Goal: Task Accomplishment & Management: Manage account settings

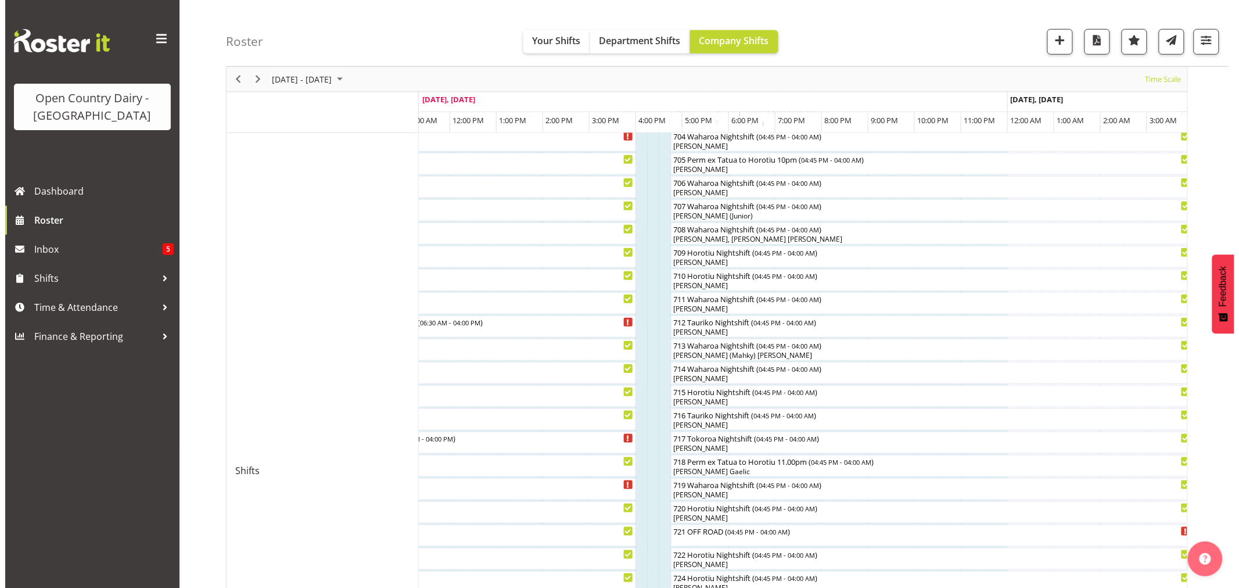
scroll to position [258, 0]
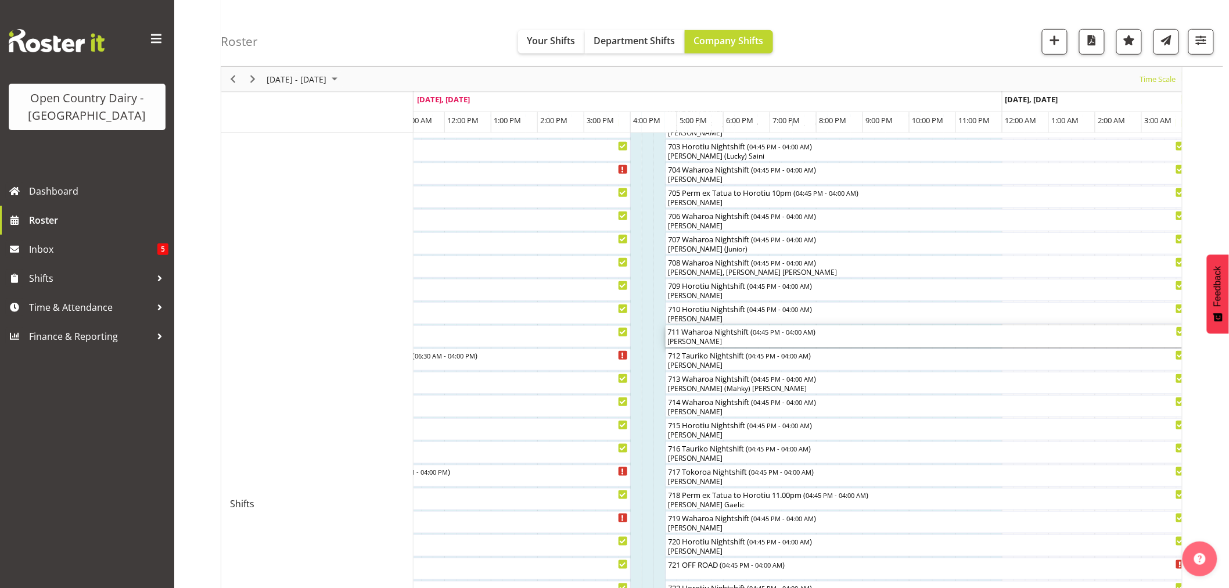
click at [718, 335] on div "711 Waharoa Nightshift ( 04:45 PM - 04:00 AM )" at bounding box center [927, 331] width 518 height 12
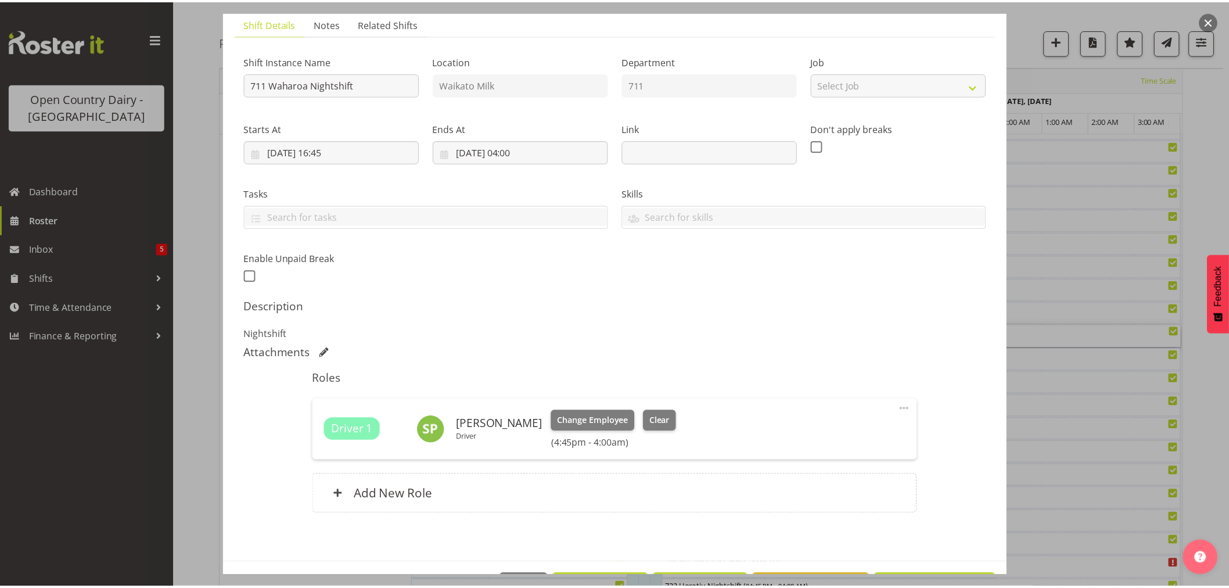
scroll to position [123, 0]
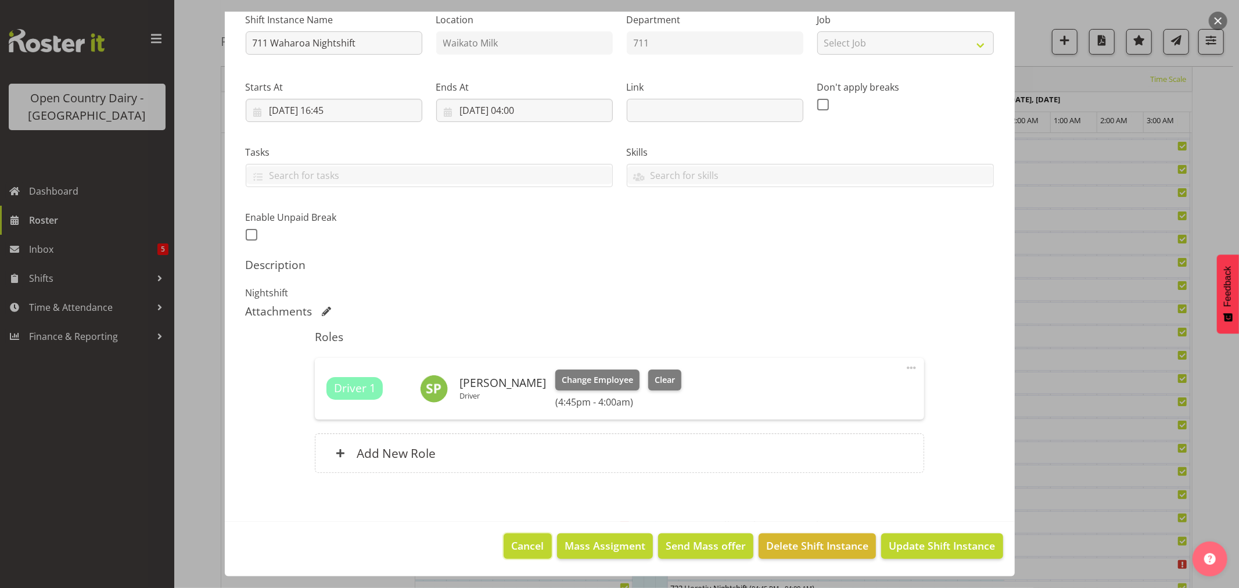
click at [517, 545] on span "Cancel" at bounding box center [528, 545] width 33 height 15
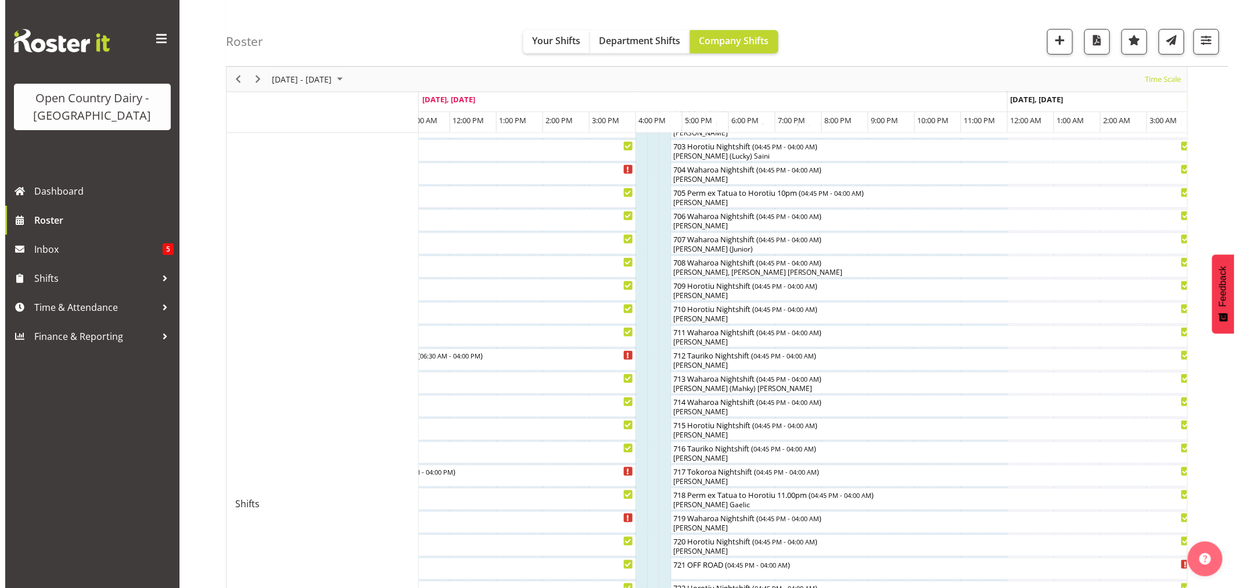
scroll to position [0, 0]
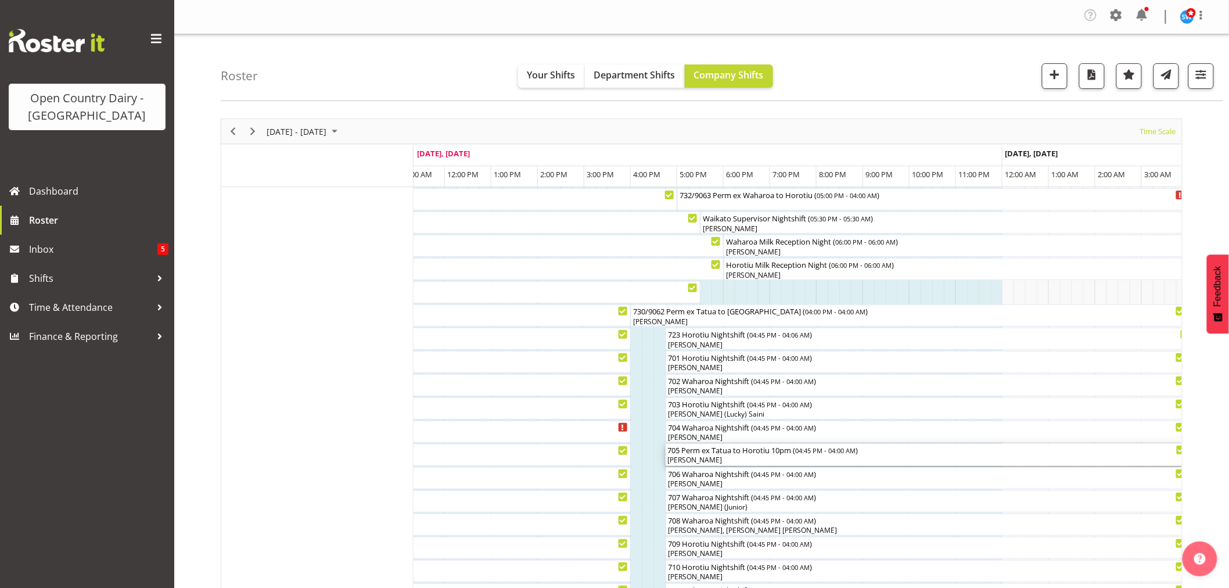
click at [731, 450] on div "705 Perm ex Tatua to Horotiu 10pm ( 04:45 PM - 04:00 AM )" at bounding box center [927, 450] width 518 height 12
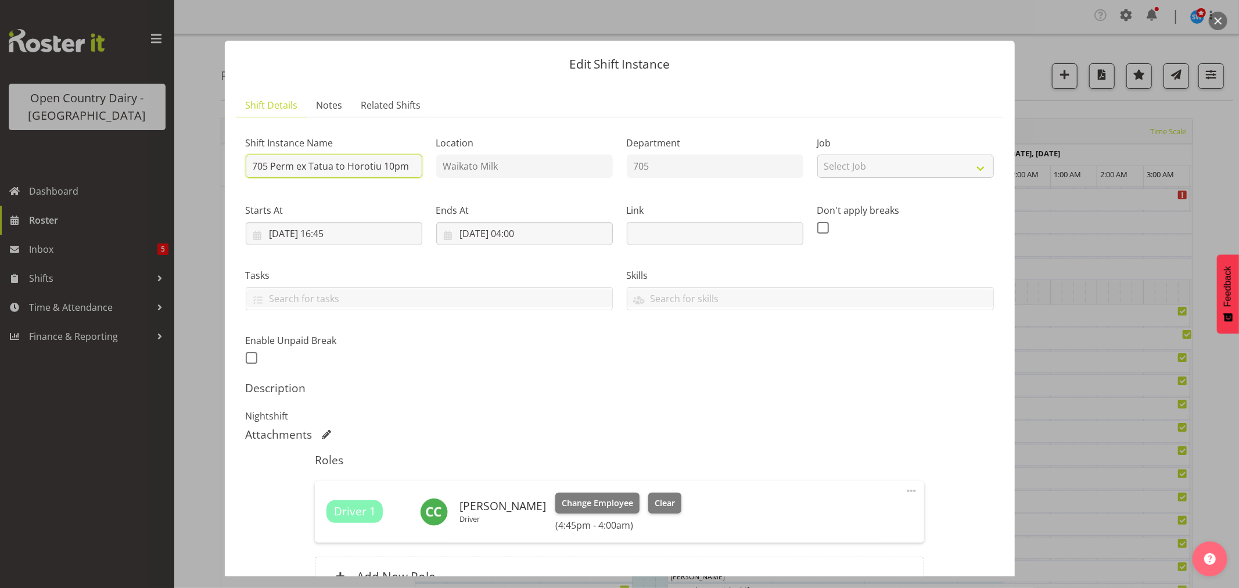
click at [292, 164] on input "705 Perm ex Tatua to Horotiu 10pm" at bounding box center [334, 165] width 177 height 23
click at [343, 167] on input "705 Lactose ex Tatua to Horotiu 10pm" at bounding box center [334, 165] width 177 height 23
click at [408, 164] on input "705 Lactose ex Waharoa to Horotiu 10pm" at bounding box center [334, 165] width 177 height 23
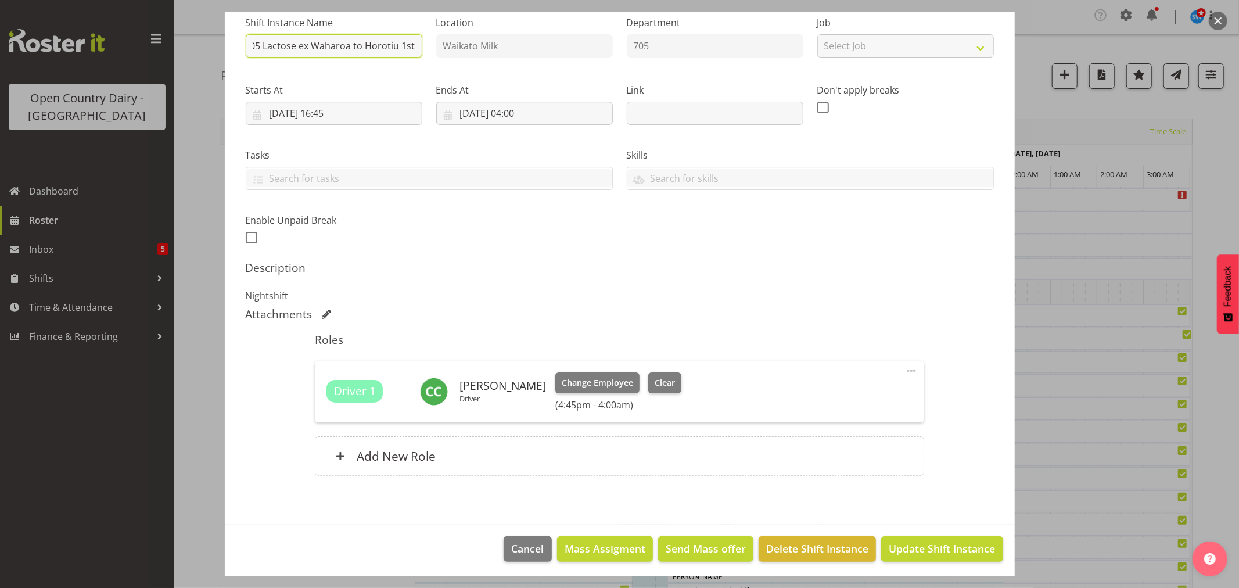
scroll to position [123, 0]
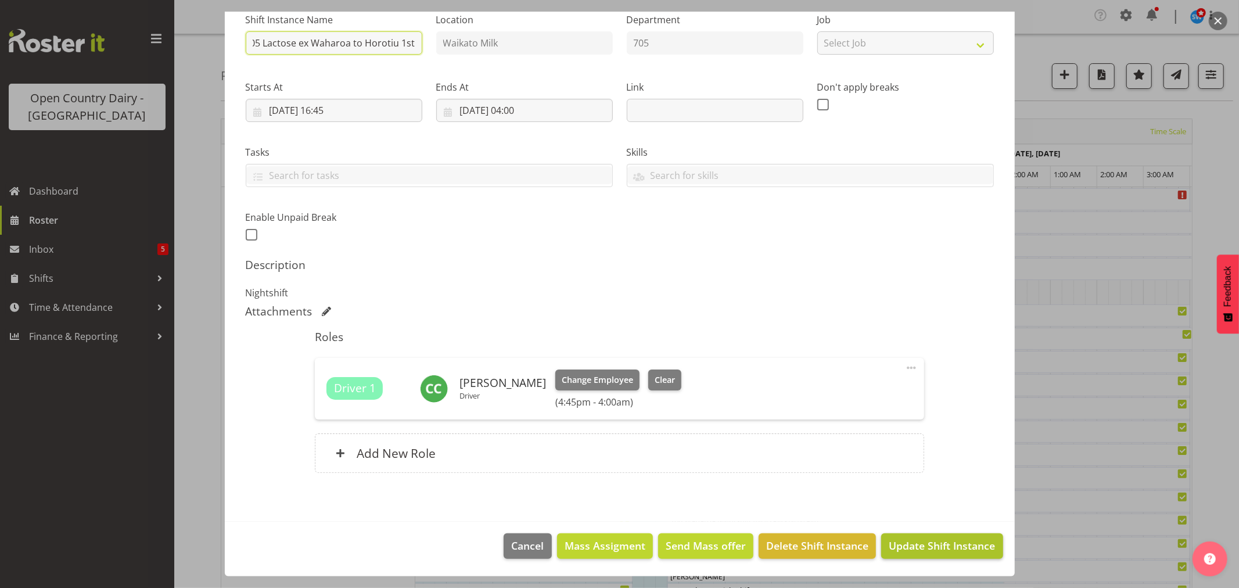
type input "705 Lactose ex Waharoa to Horotiu 1st"
click at [912, 545] on span "Update Shift Instance" at bounding box center [942, 545] width 106 height 15
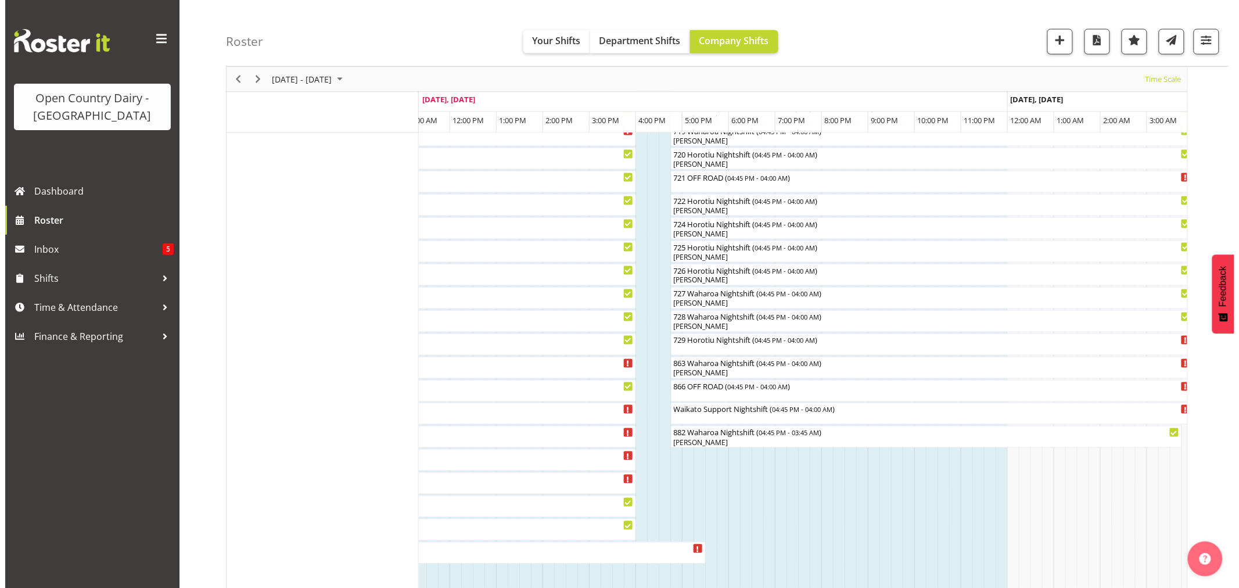
scroll to position [645, 0]
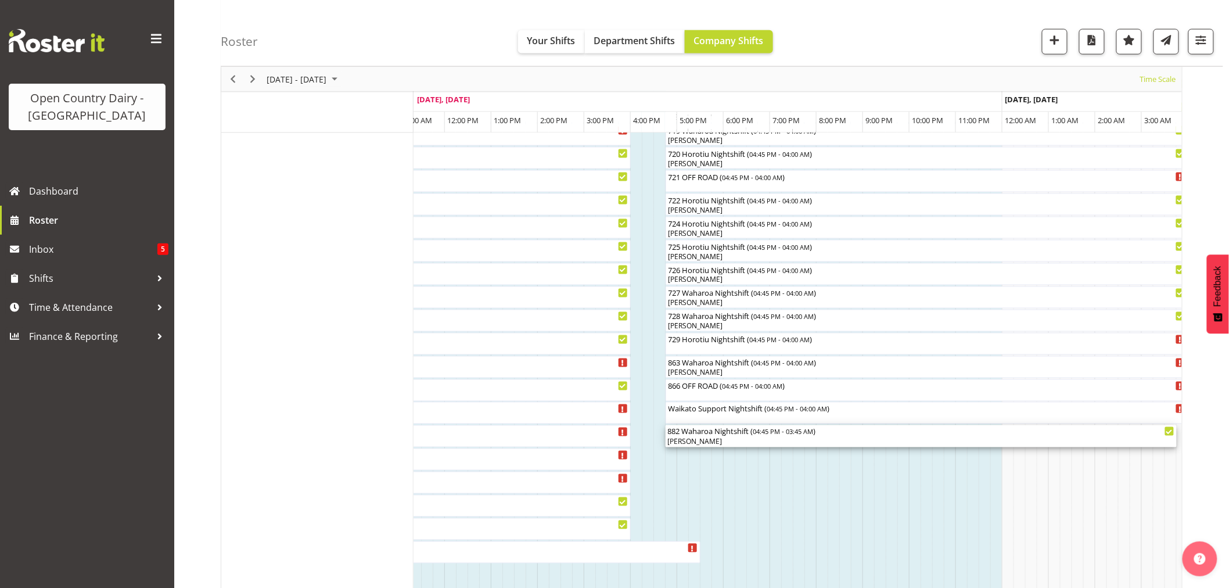
click at [717, 437] on div "882 Waharoa Nightshift ( 04:45 PM - 03:45 AM )" at bounding box center [921, 431] width 506 height 12
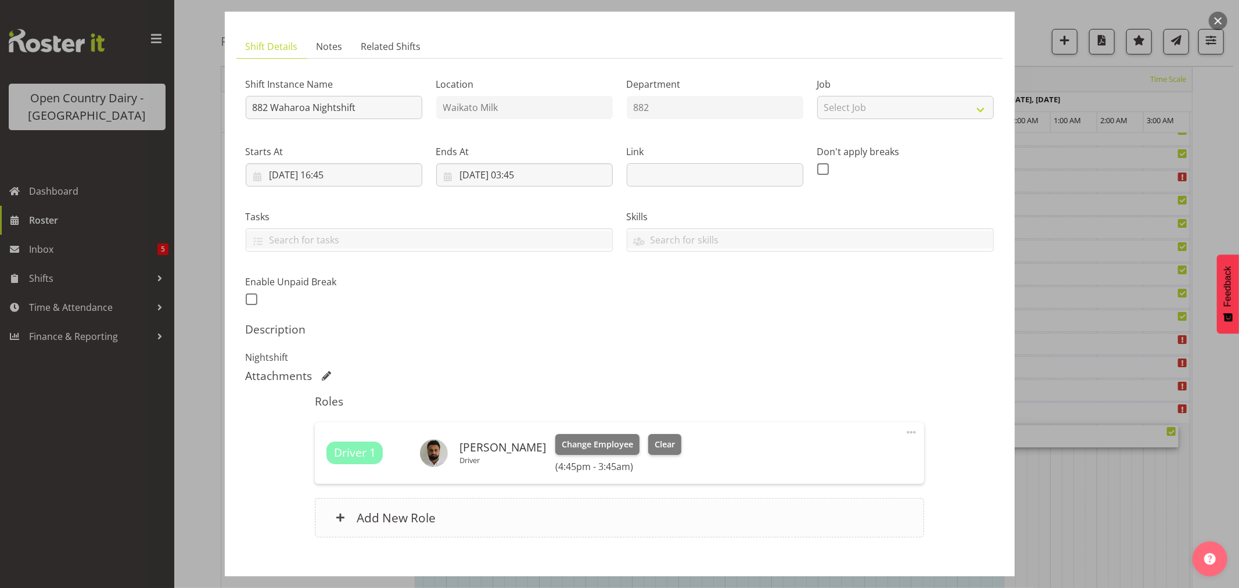
scroll to position [123, 0]
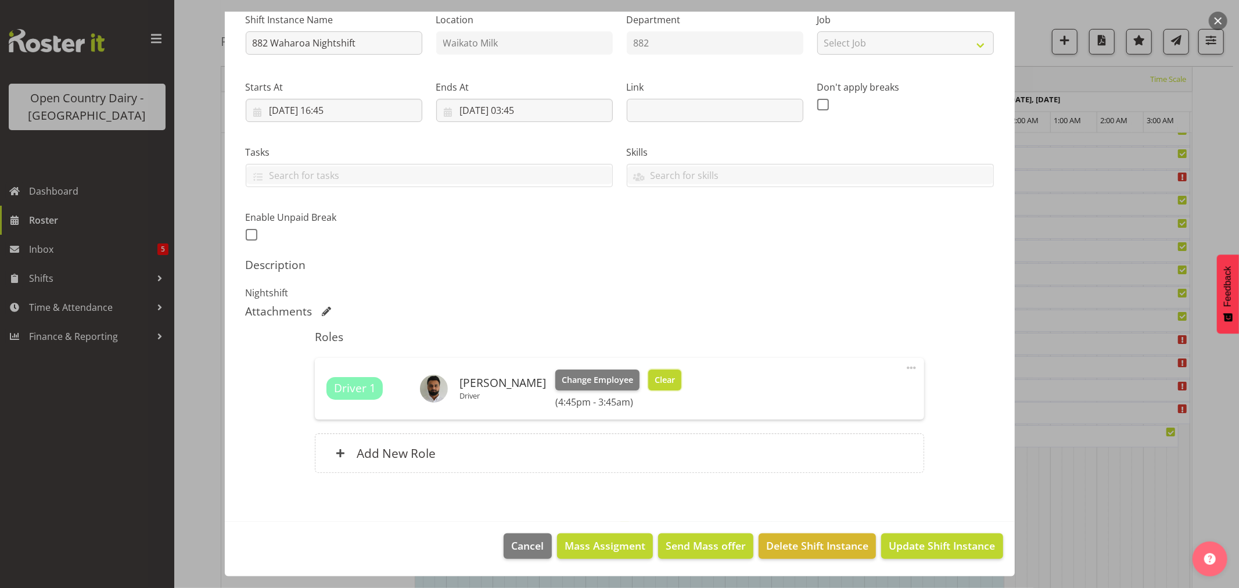
click at [655, 373] on span "Clear" at bounding box center [665, 379] width 20 height 13
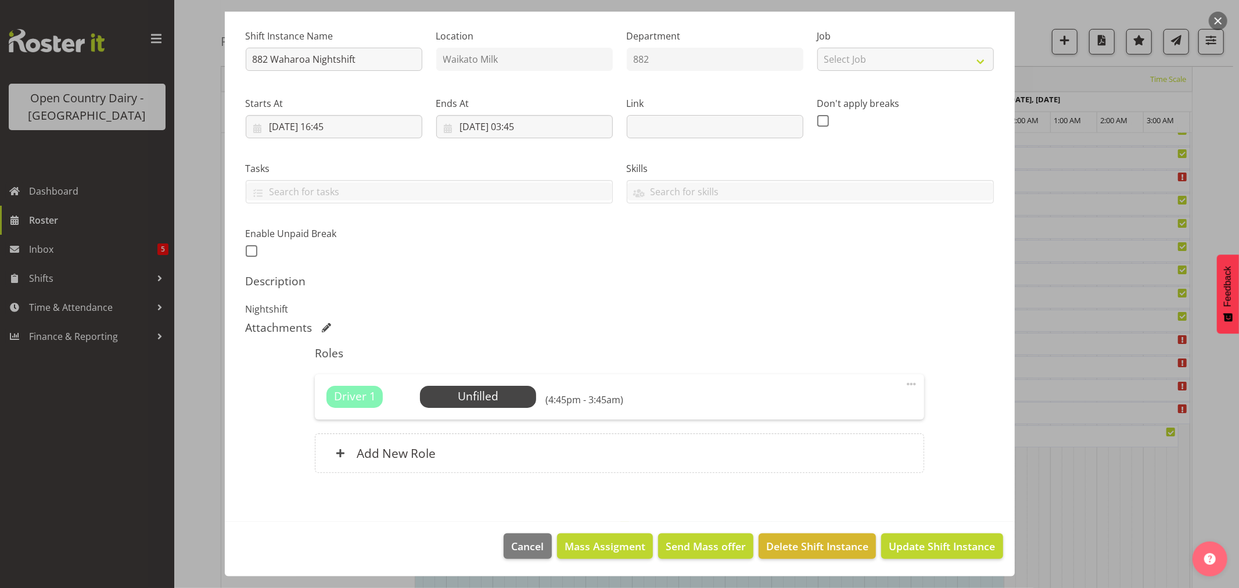
scroll to position [107, 0]
click at [920, 538] on span "Update Shift Instance" at bounding box center [942, 545] width 106 height 15
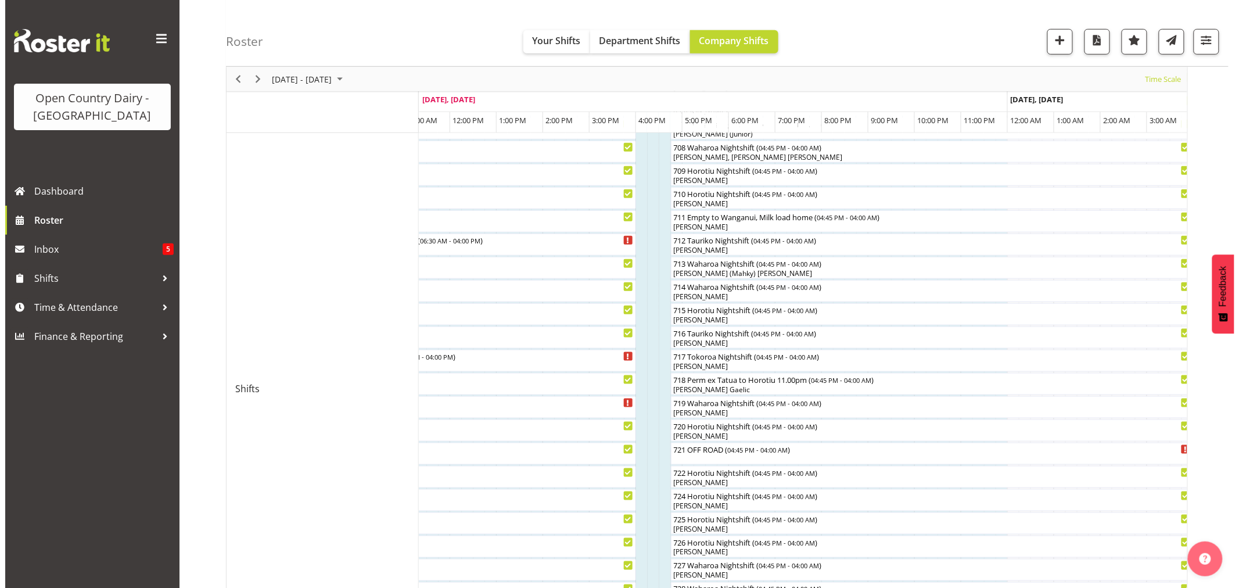
scroll to position [581, 0]
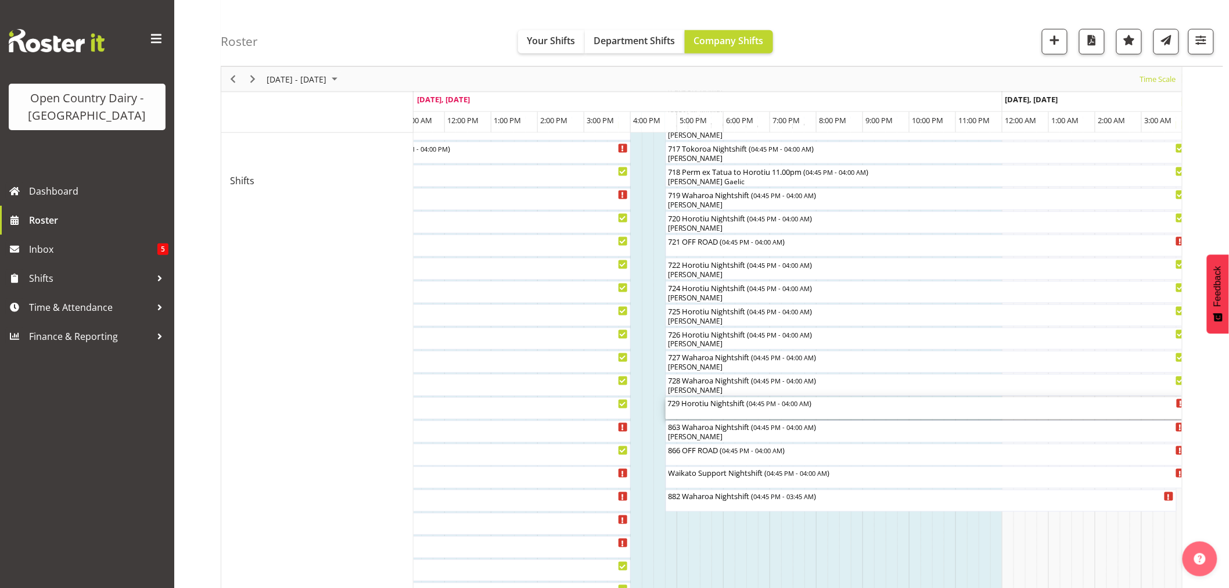
click at [728, 407] on div "729 Horotiu Nightshift ( 04:45 PM - 04:00 AM )" at bounding box center [927, 403] width 518 height 12
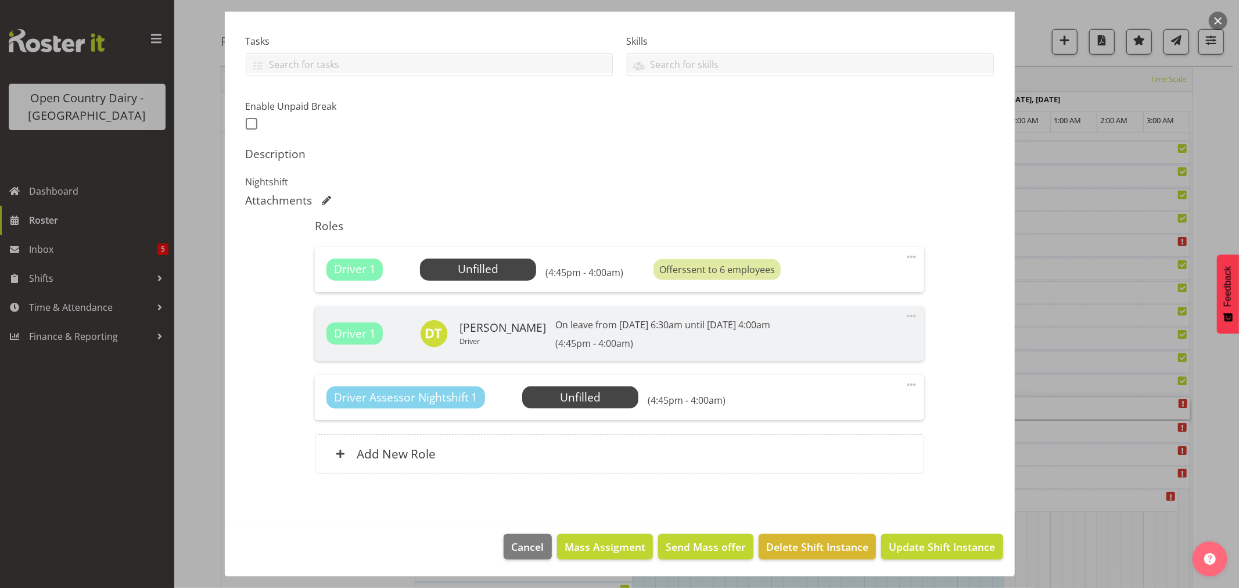
scroll to position [235, 0]
click at [512, 542] on span "Cancel" at bounding box center [528, 545] width 33 height 15
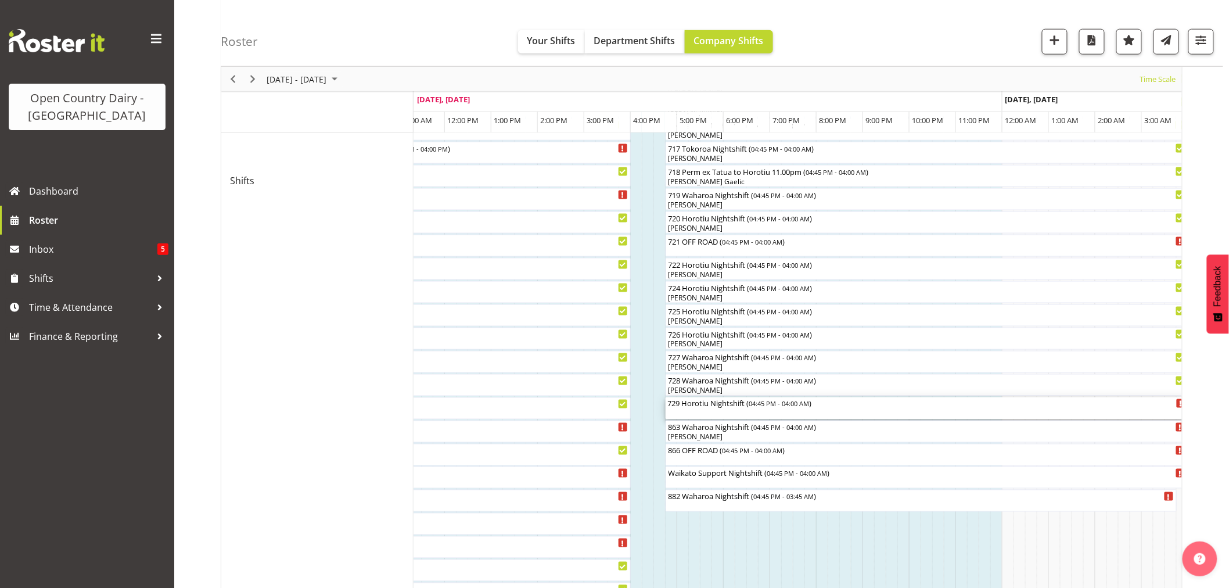
click at [719, 407] on div "729 Horotiu Nightshift ( 04:45 PM - 04:00 AM )" at bounding box center [927, 403] width 518 height 12
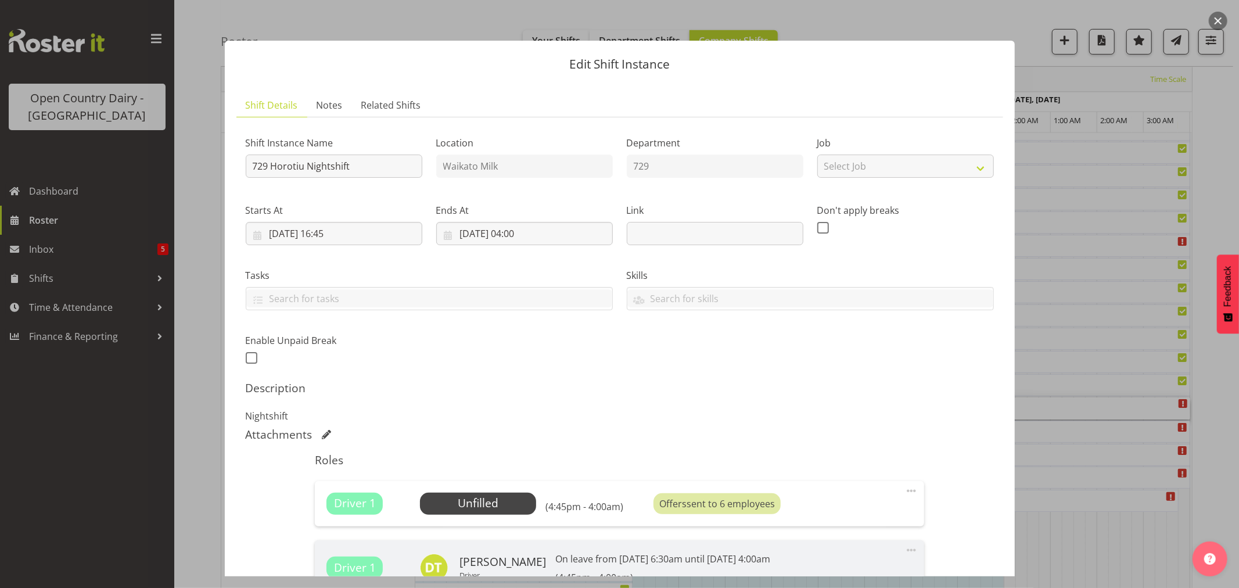
scroll to position [129, 0]
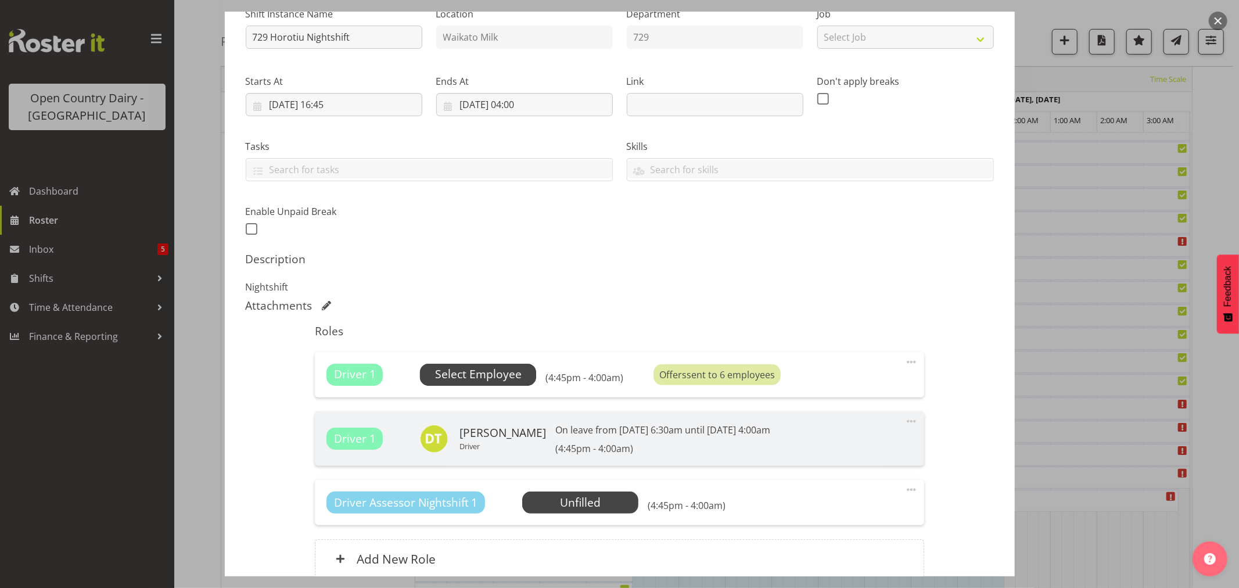
click at [477, 369] on span "Select Employee" at bounding box center [478, 374] width 87 height 17
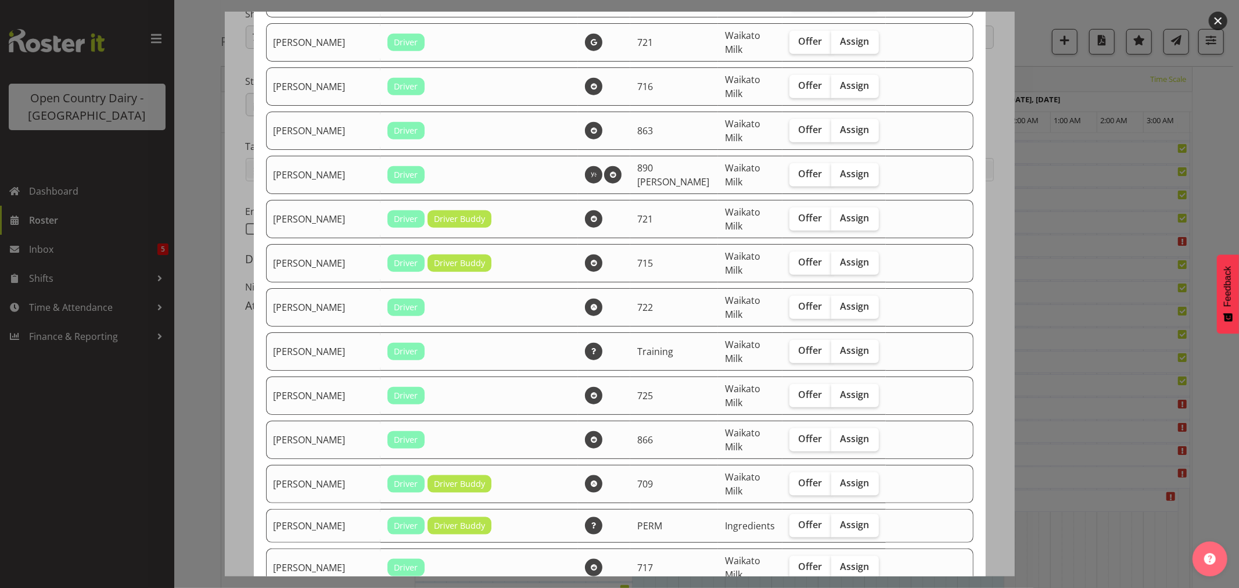
scroll to position [968, 0]
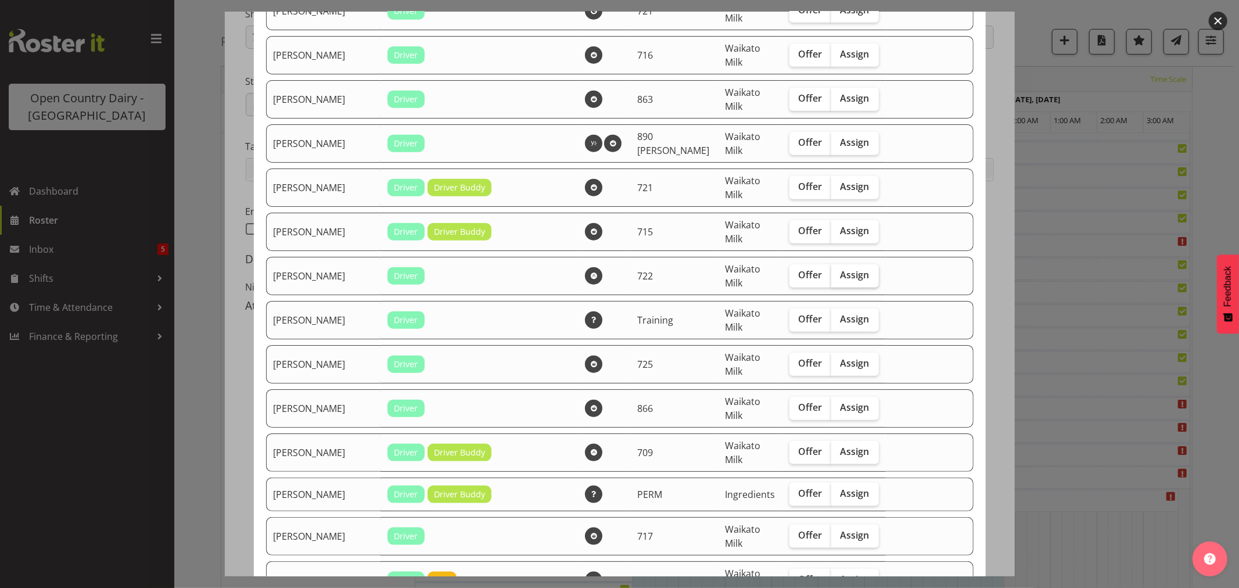
click at [840, 276] on span "Assign" at bounding box center [854, 275] width 29 height 12
click at [831, 276] on input "Assign" at bounding box center [835, 275] width 8 height 8
checkbox input "true"
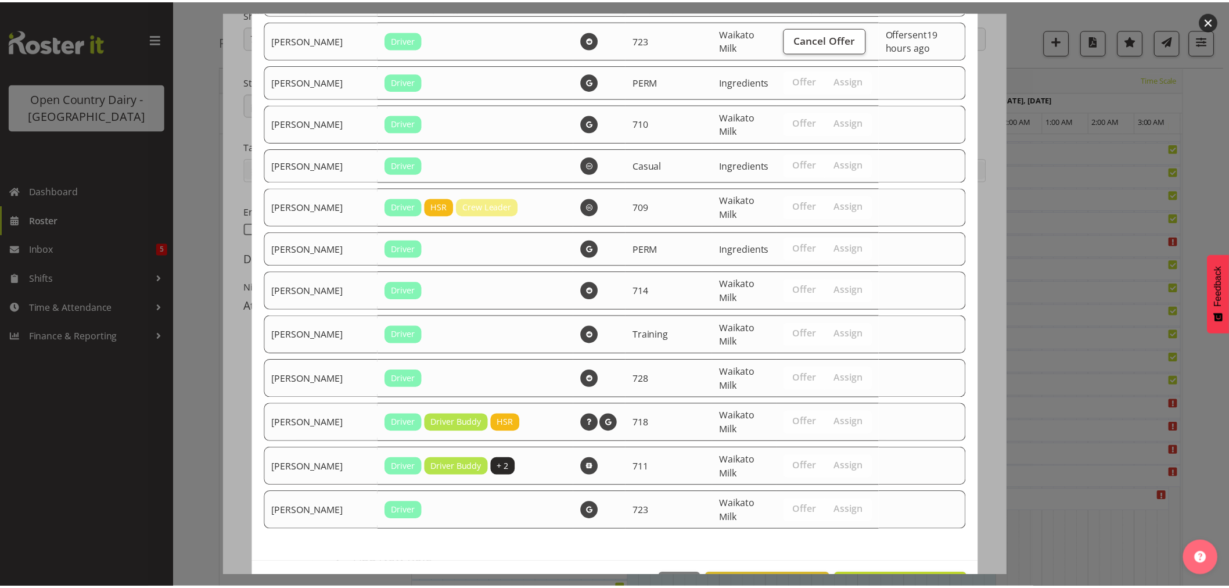
scroll to position [2262, 0]
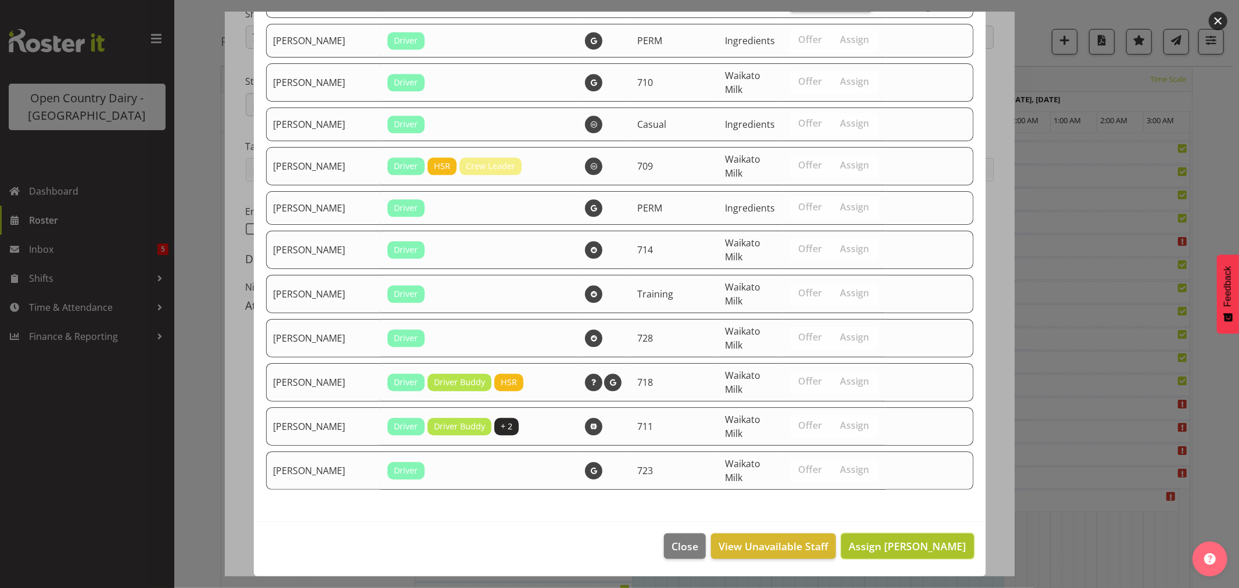
click at [889, 549] on span "Assign [PERSON_NAME]" at bounding box center [906, 546] width 117 height 14
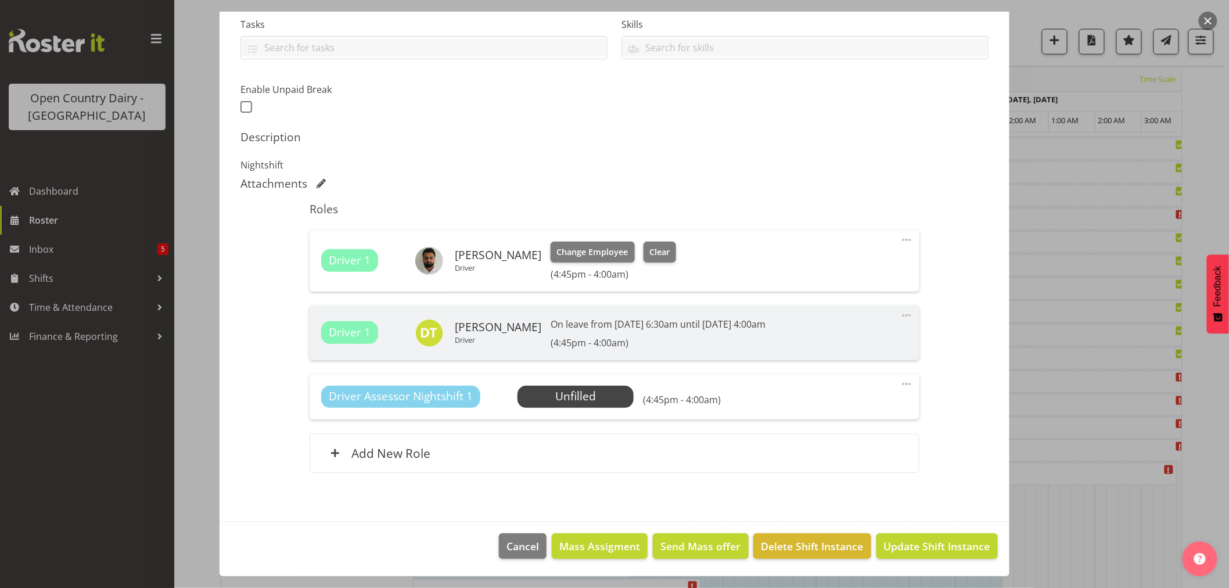
scroll to position [645, 0]
click at [898, 549] on span "Update Shift Instance" at bounding box center [937, 545] width 106 height 15
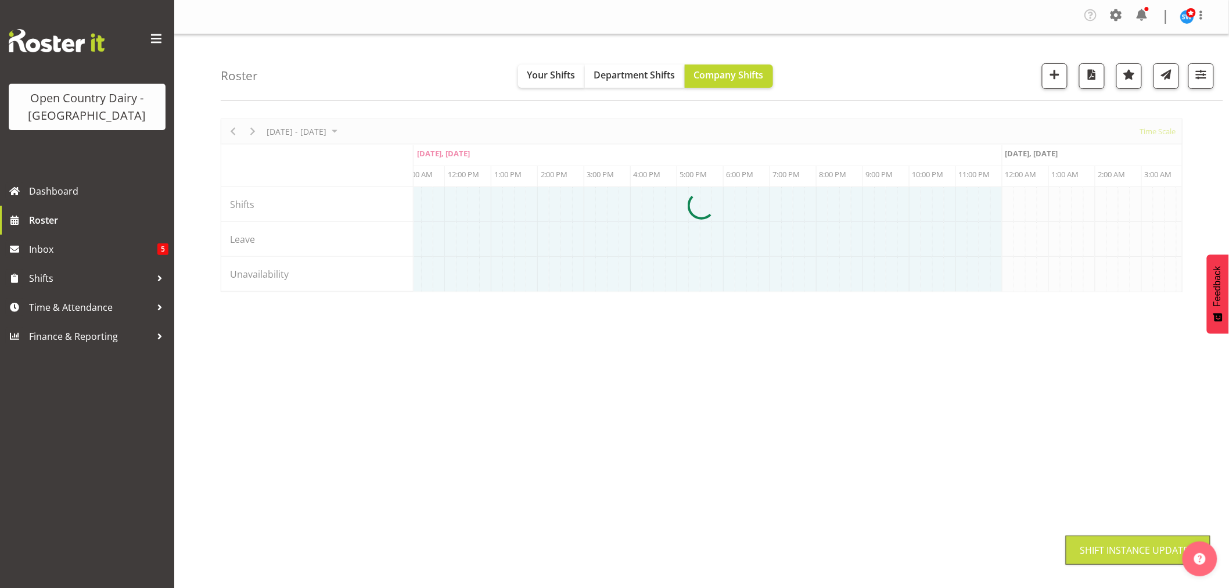
scroll to position [0, 0]
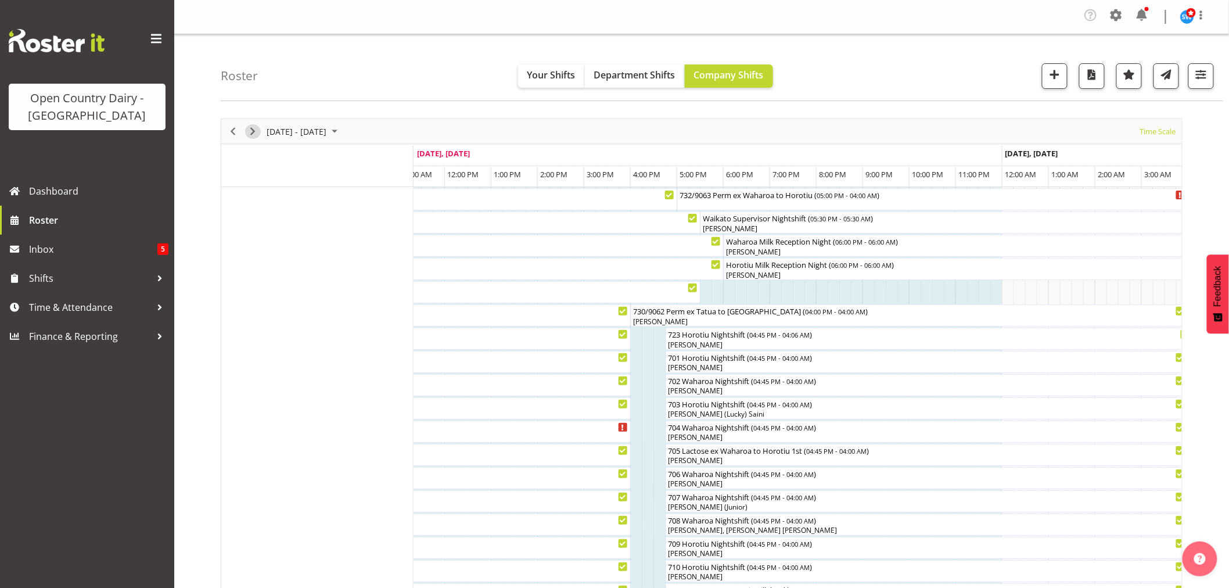
click at [254, 129] on span "Next" at bounding box center [253, 131] width 14 height 15
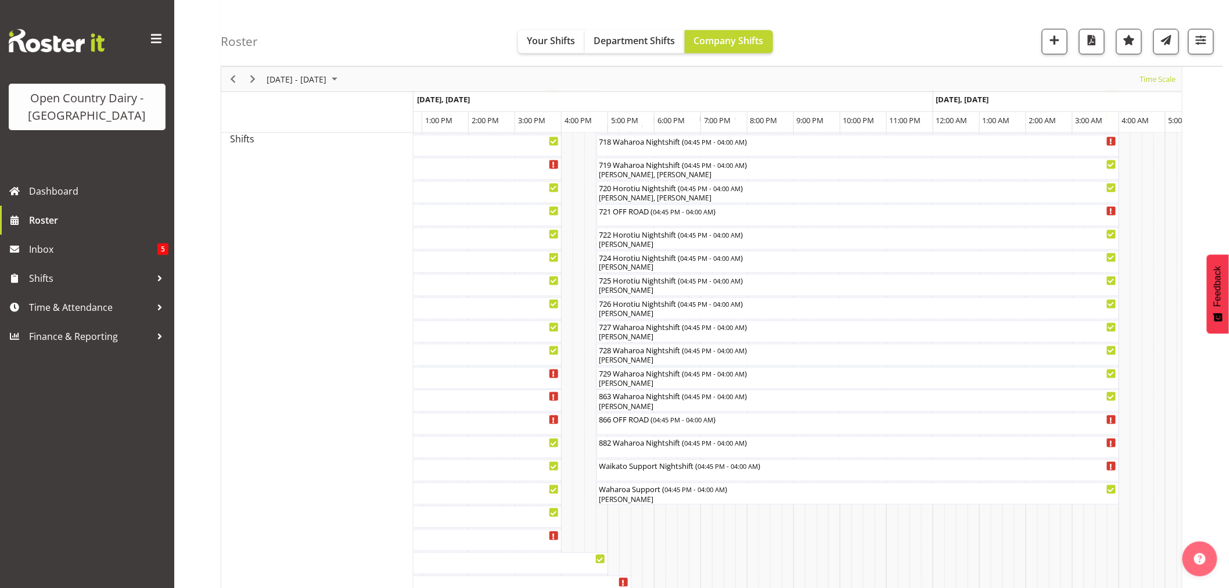
scroll to position [740, 0]
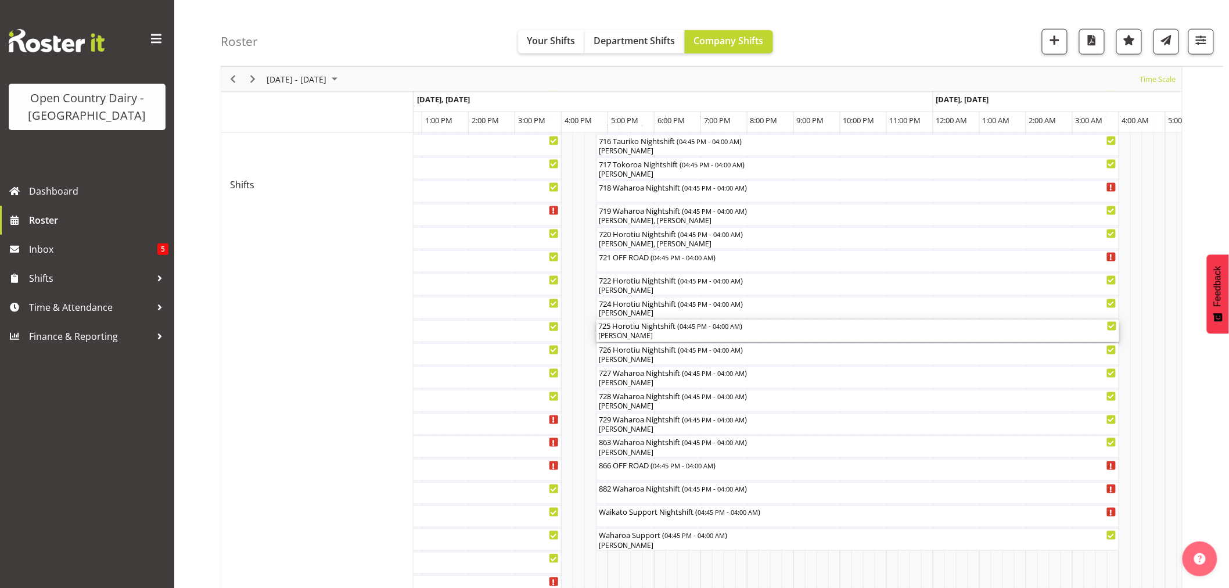
click at [637, 335] on div "[PERSON_NAME]" at bounding box center [858, 336] width 518 height 10
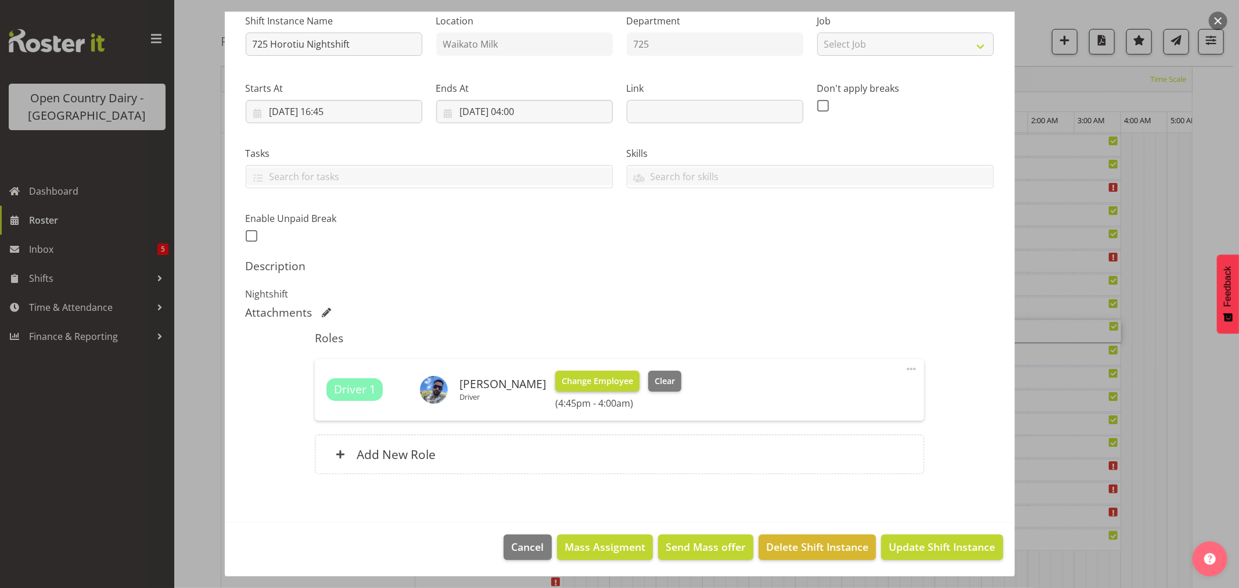
scroll to position [123, 0]
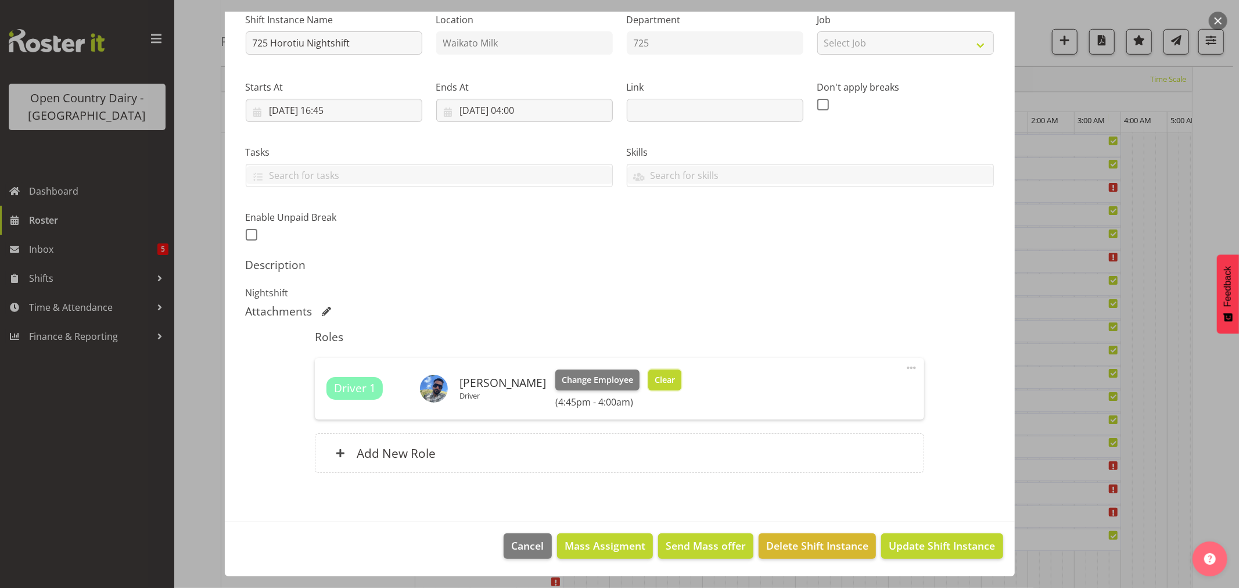
click at [675, 373] on span "Clear" at bounding box center [665, 379] width 20 height 13
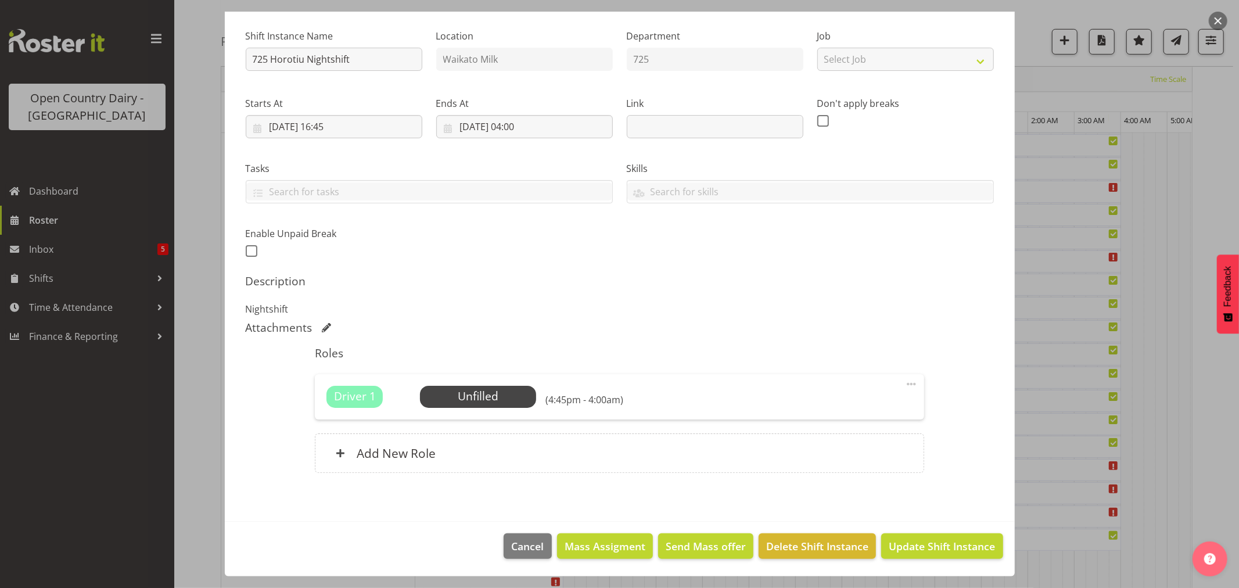
scroll to position [107, 0]
click at [457, 393] on span "Select Employee" at bounding box center [478, 396] width 87 height 17
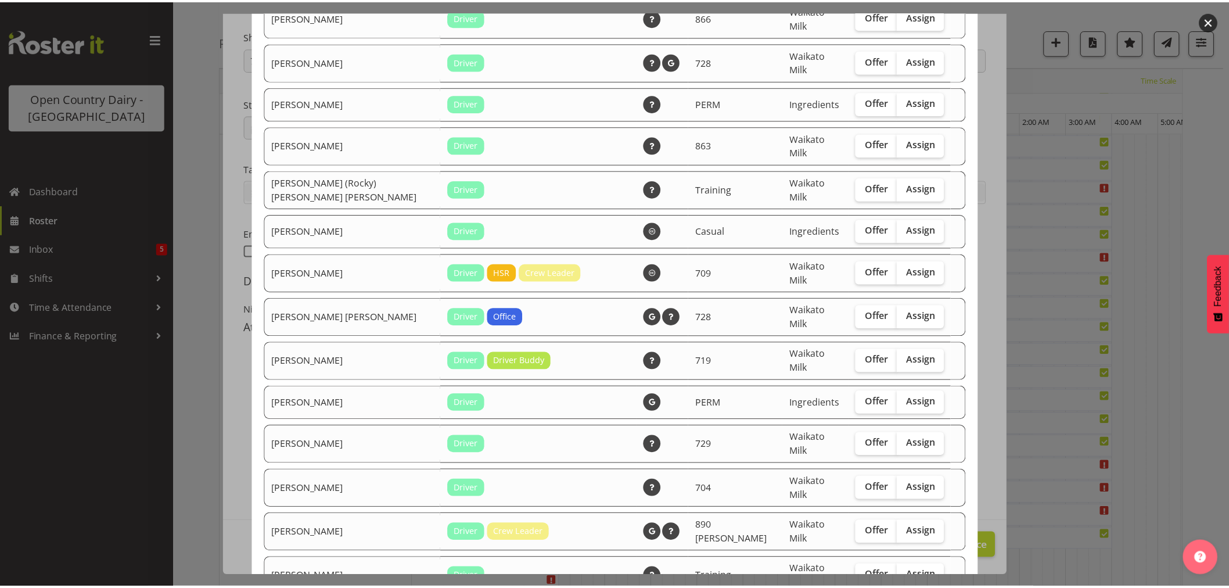
scroll to position [862, 0]
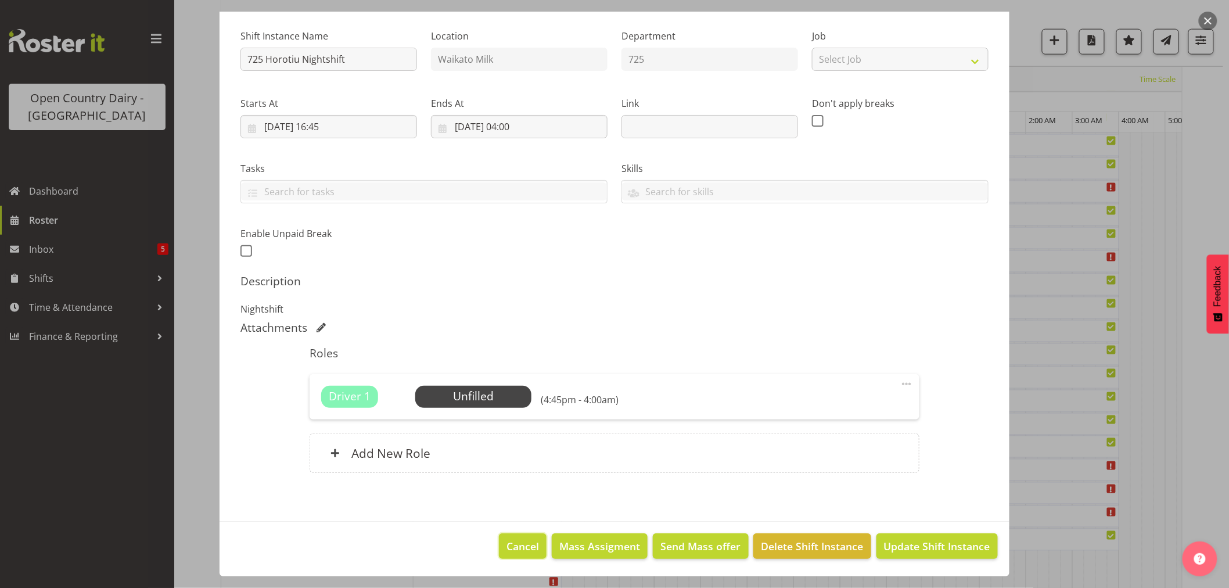
click at [509, 538] on span "Cancel" at bounding box center [522, 545] width 33 height 15
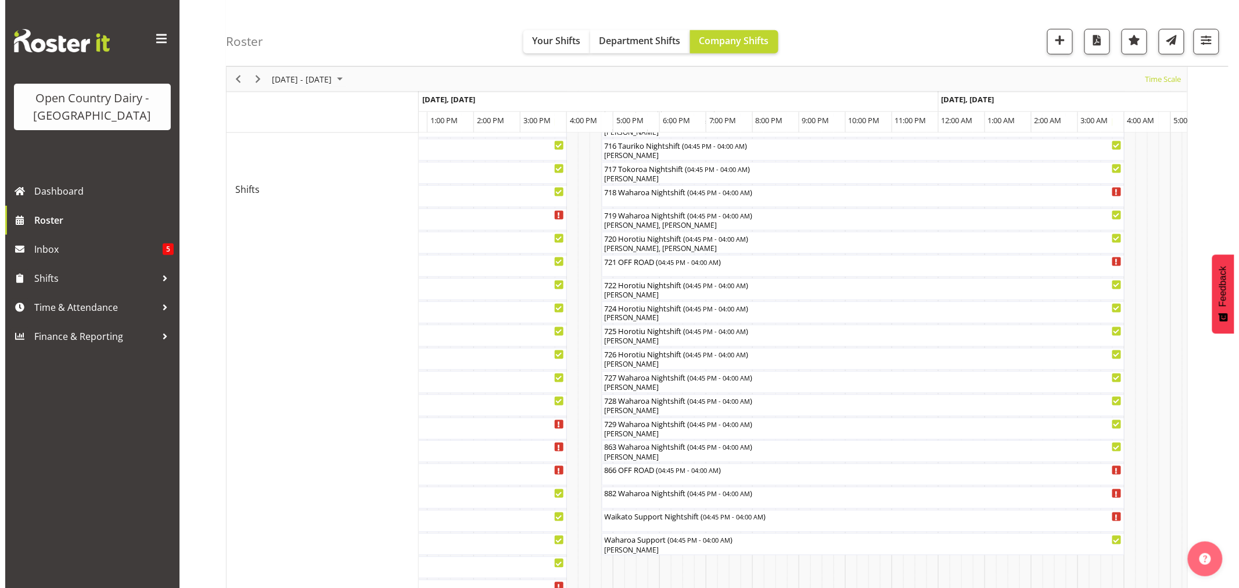
scroll to position [612, 0]
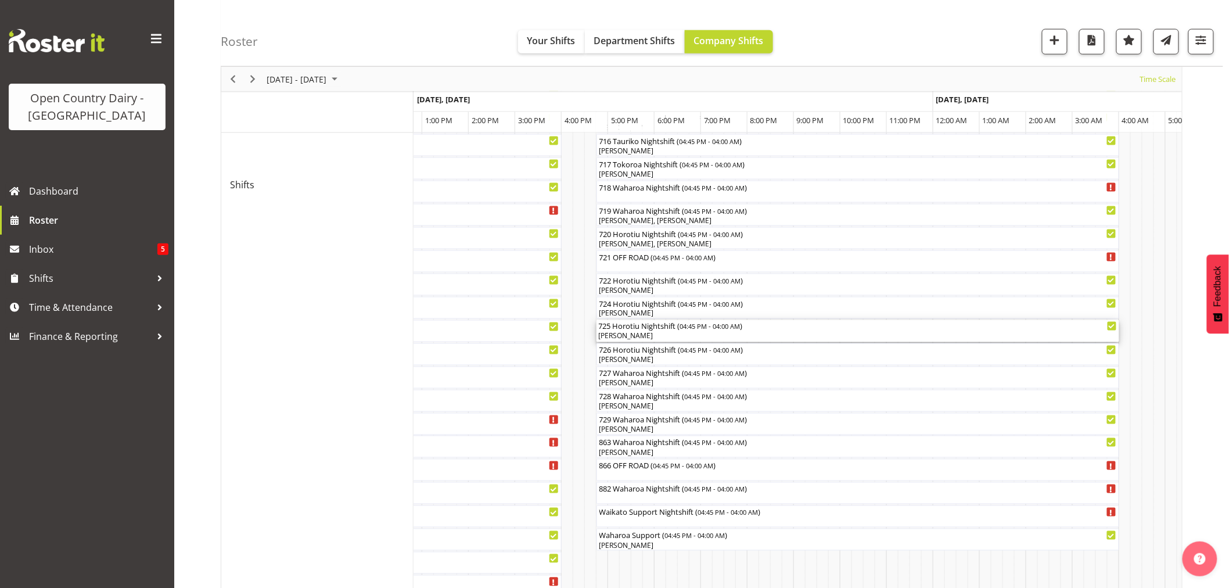
click at [641, 337] on div "[PERSON_NAME]" at bounding box center [858, 336] width 518 height 10
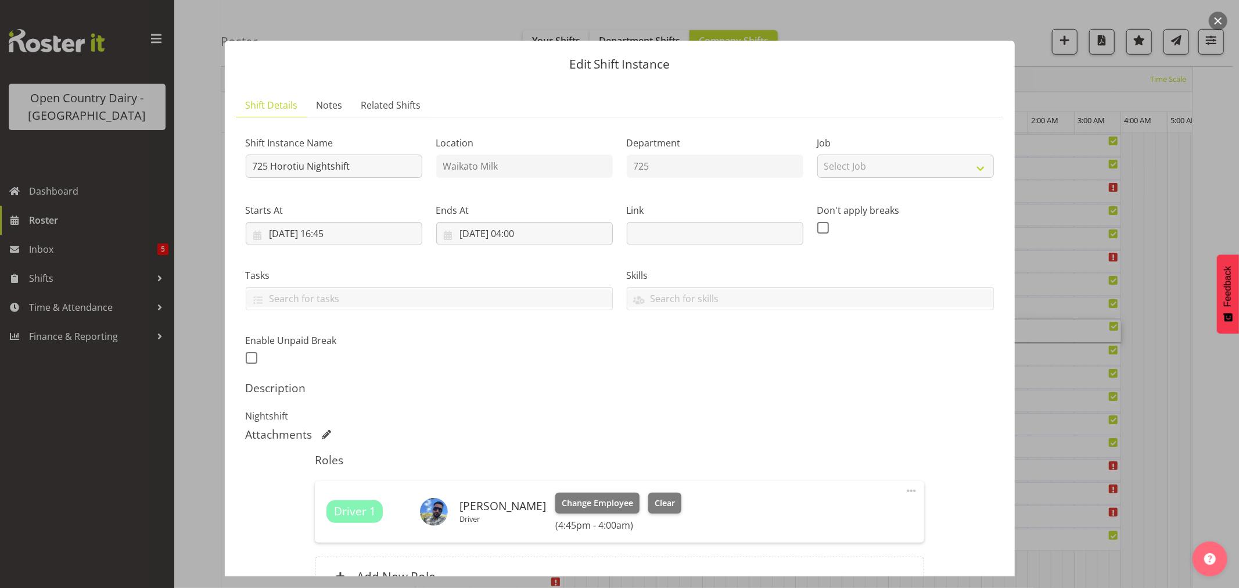
scroll to position [72, 0]
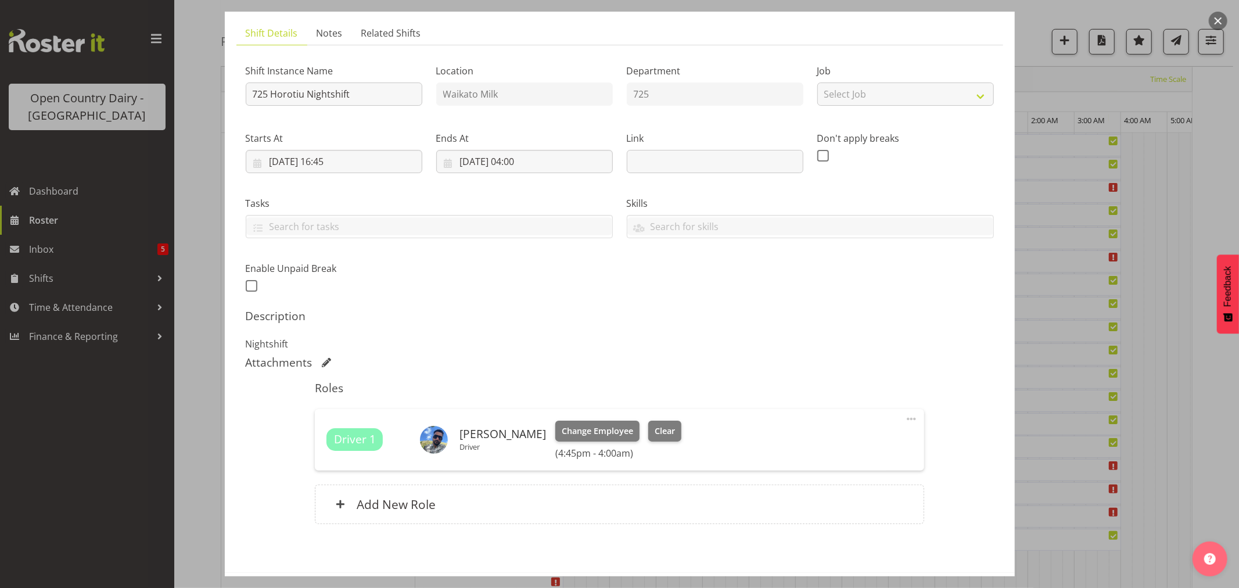
click at [613, 447] on h6 "(4:45pm - 4:00am)" at bounding box center [617, 453] width 125 height 12
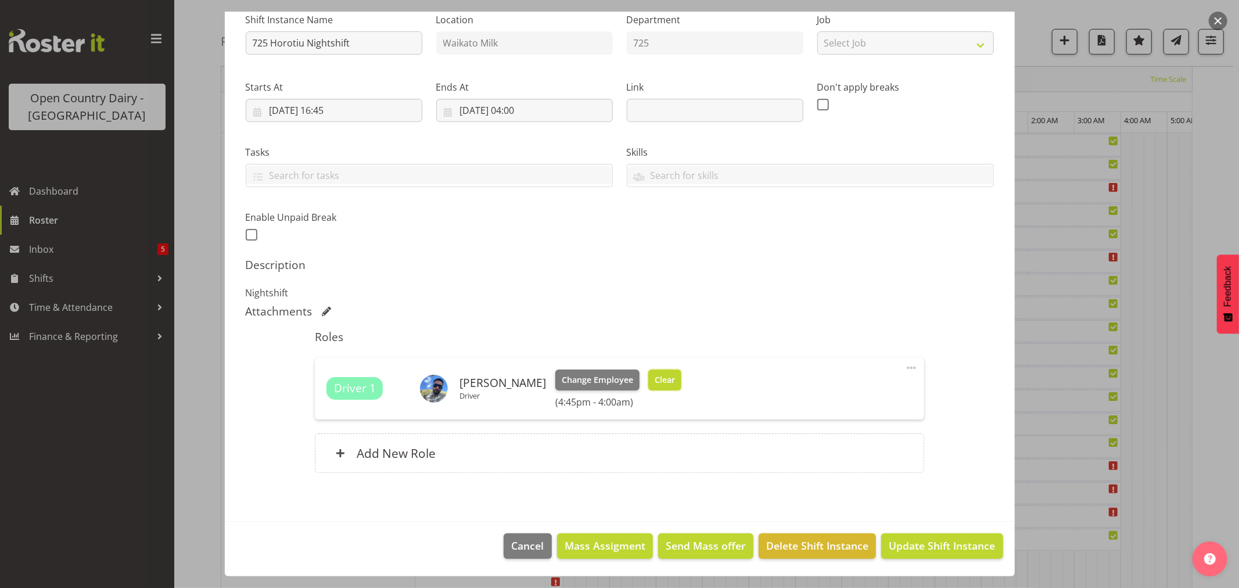
click at [674, 372] on button "Clear" at bounding box center [664, 379] width 33 height 21
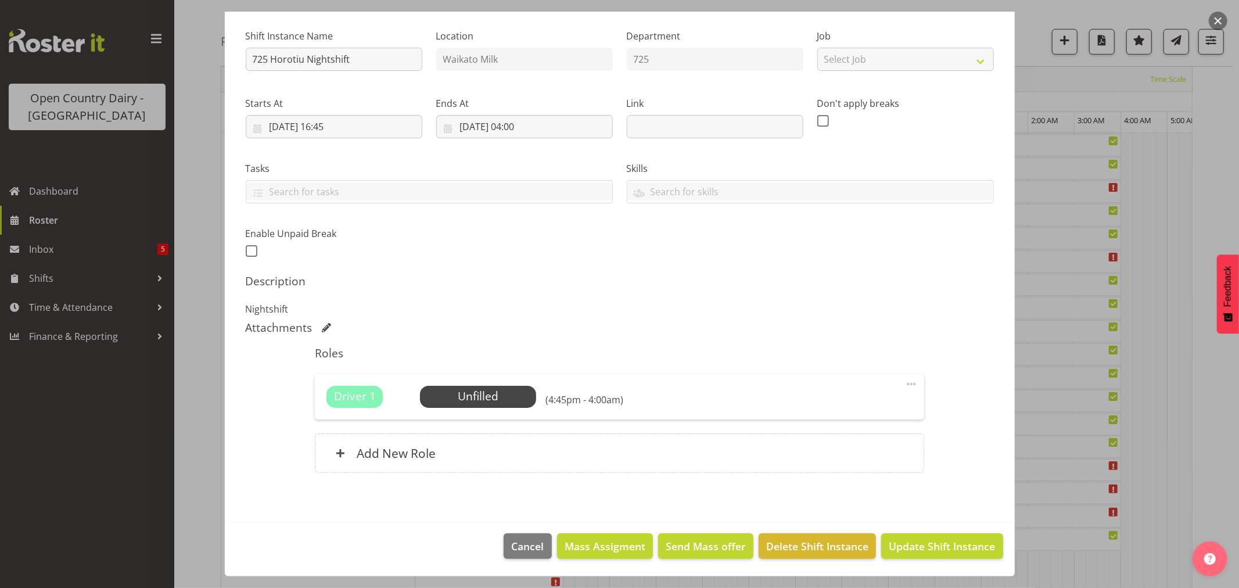
scroll to position [107, 0]
click at [483, 394] on span "Select Employee" at bounding box center [478, 396] width 87 height 17
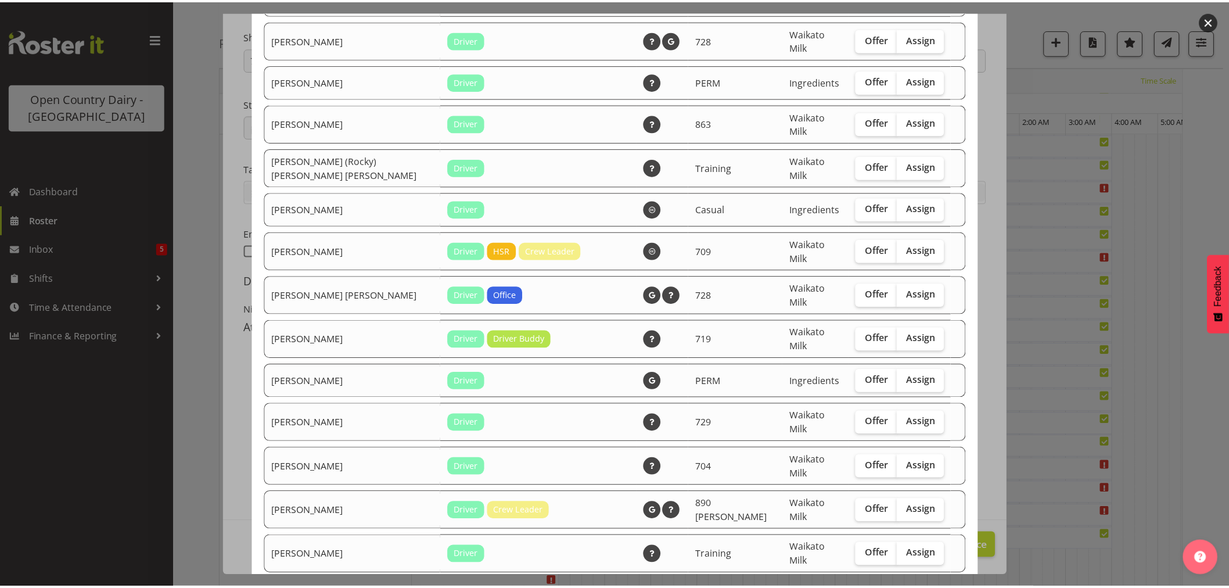
scroll to position [862, 0]
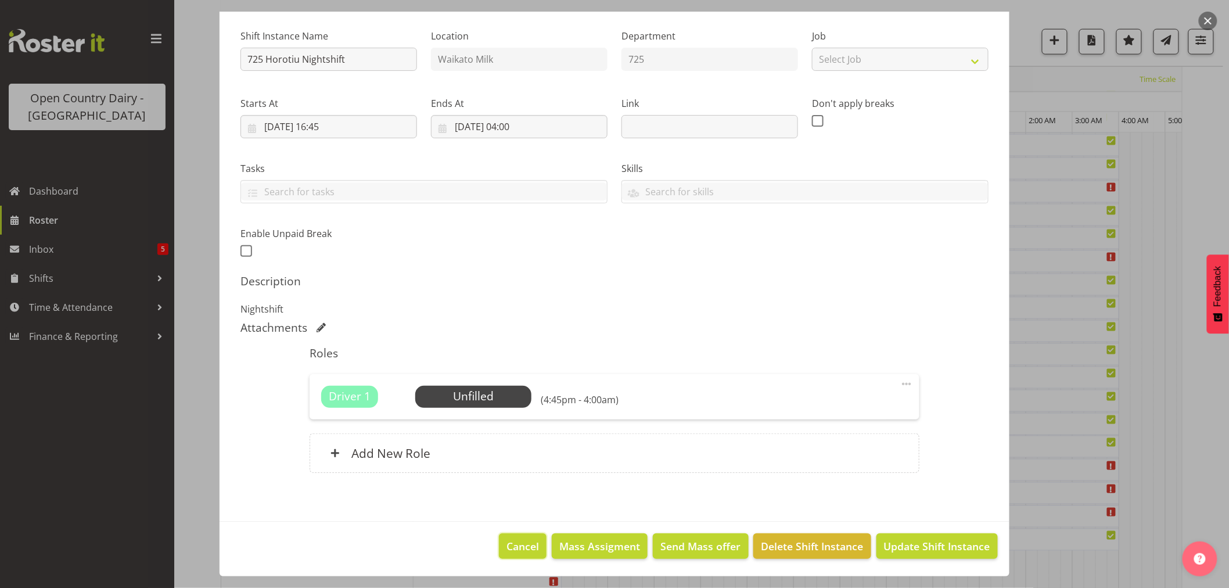
click at [509, 541] on span "Cancel" at bounding box center [522, 545] width 33 height 15
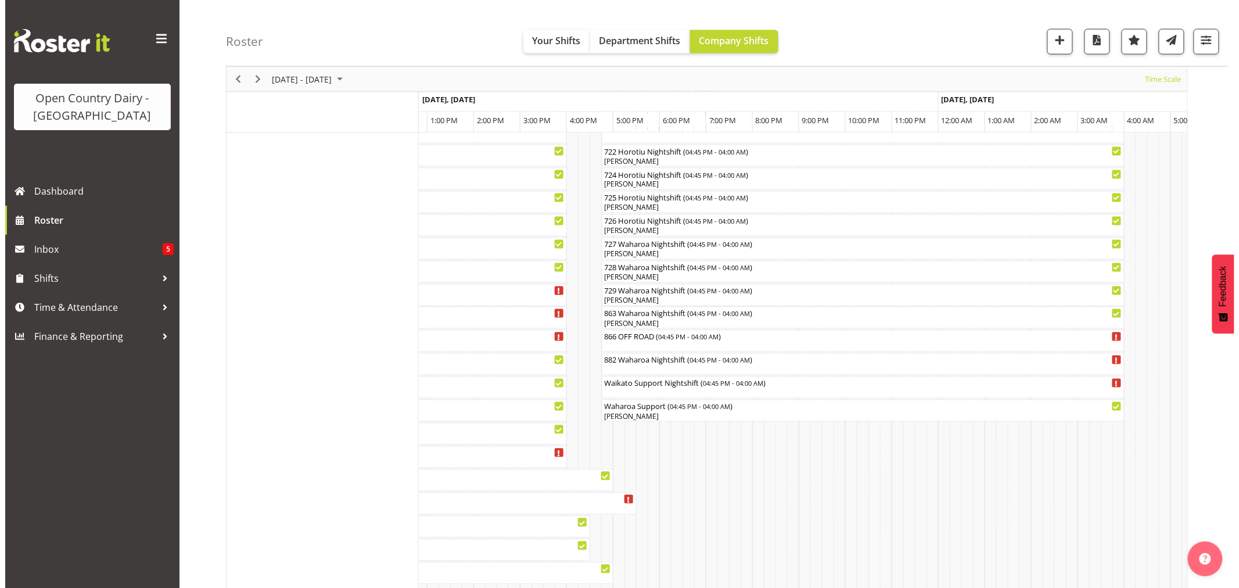
scroll to position [612, 0]
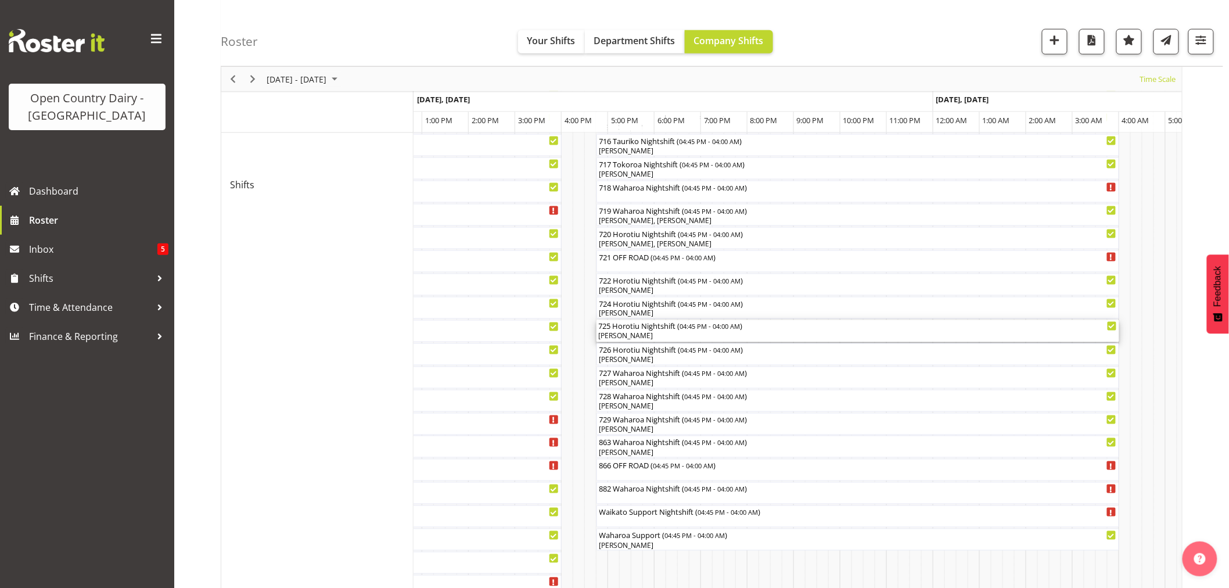
click at [659, 332] on div "[PERSON_NAME]" at bounding box center [858, 336] width 518 height 10
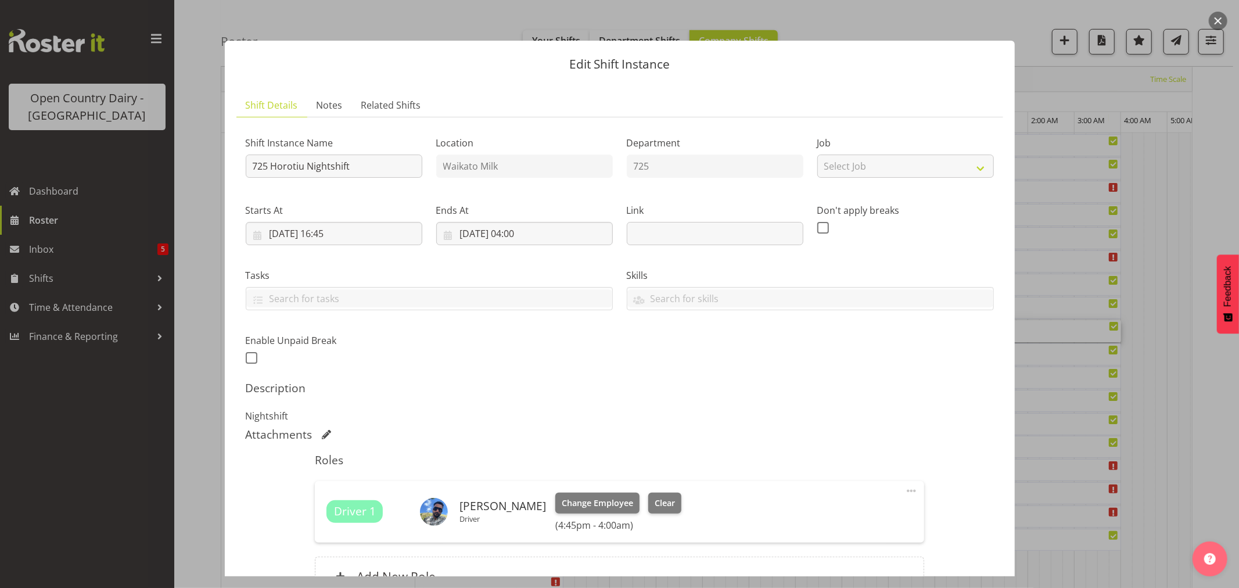
scroll to position [123, 0]
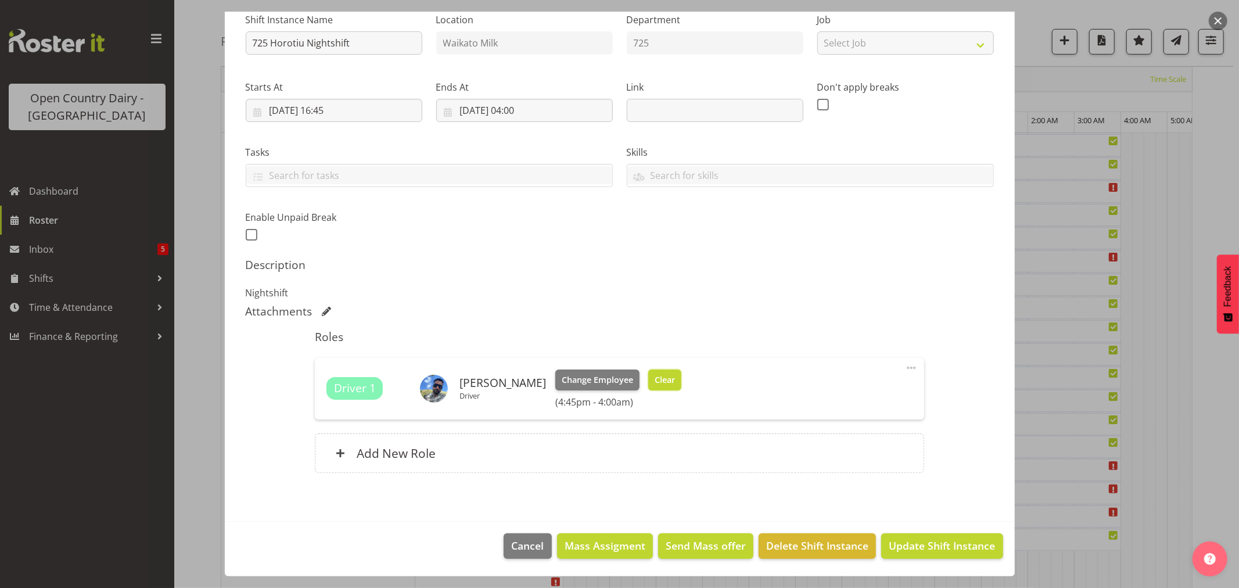
click at [675, 373] on span "Clear" at bounding box center [665, 379] width 20 height 13
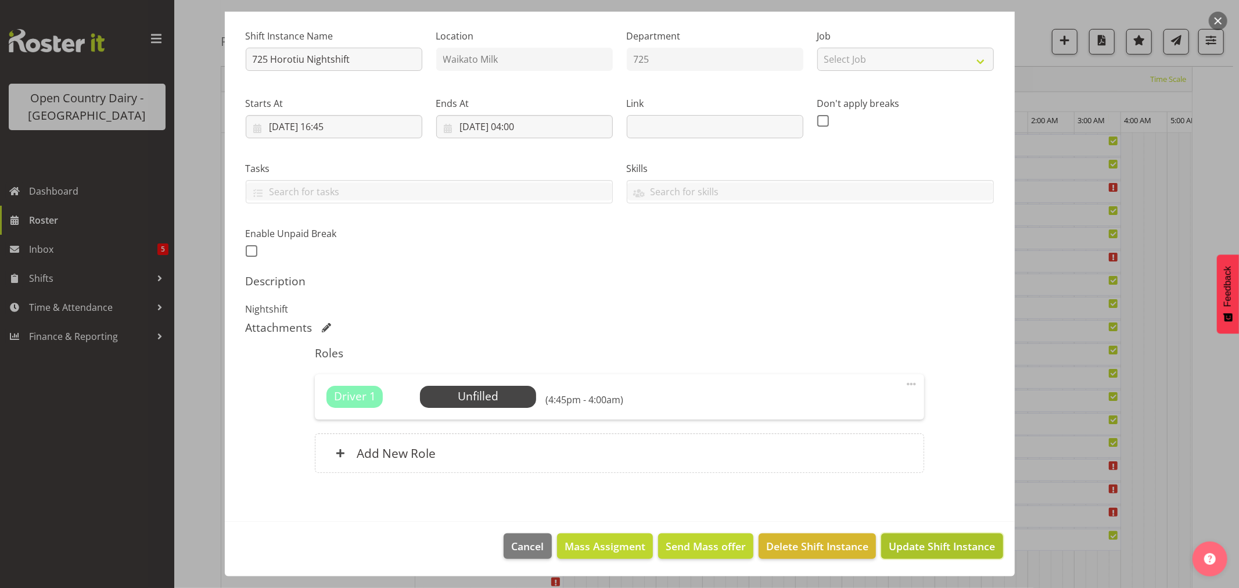
click at [912, 538] on span "Update Shift Instance" at bounding box center [942, 545] width 106 height 15
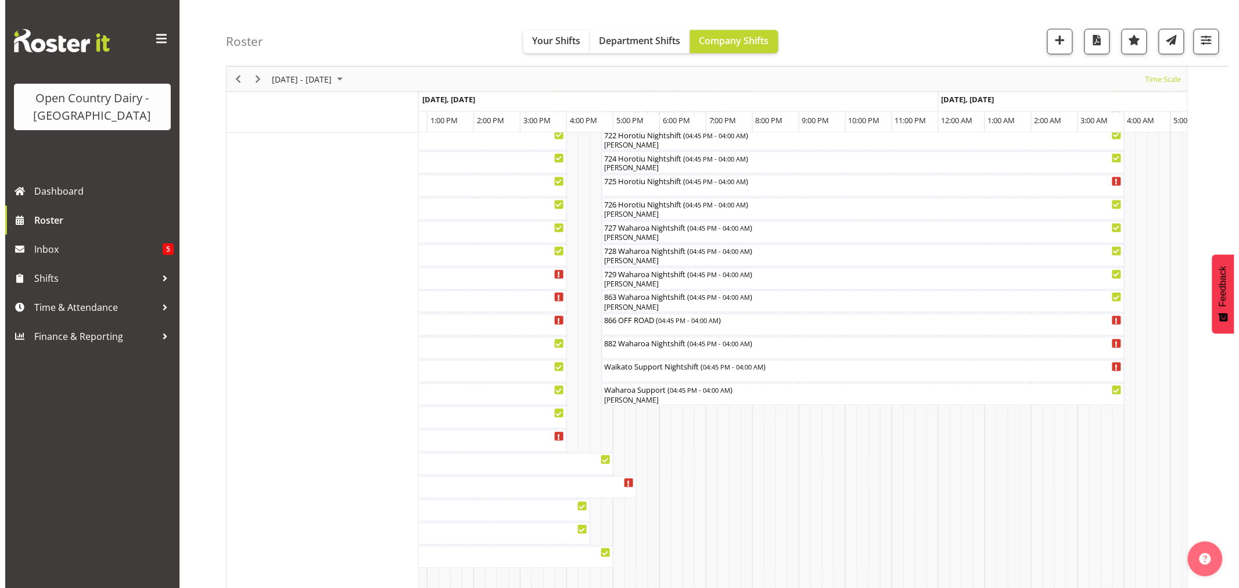
scroll to position [774, 0]
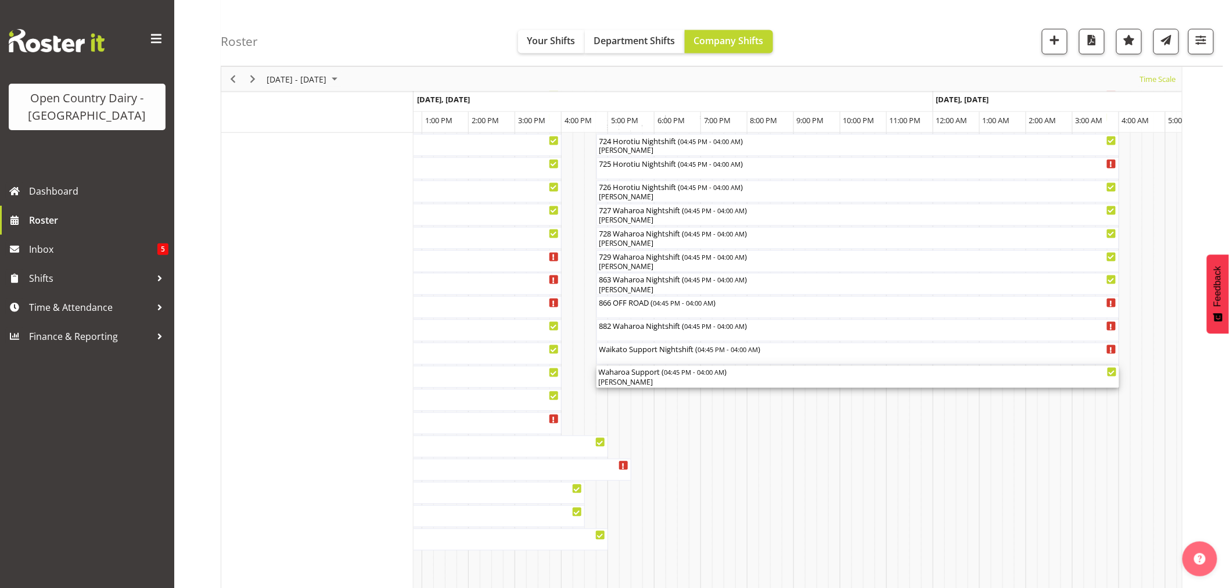
click at [657, 379] on div "[PERSON_NAME]" at bounding box center [858, 382] width 518 height 10
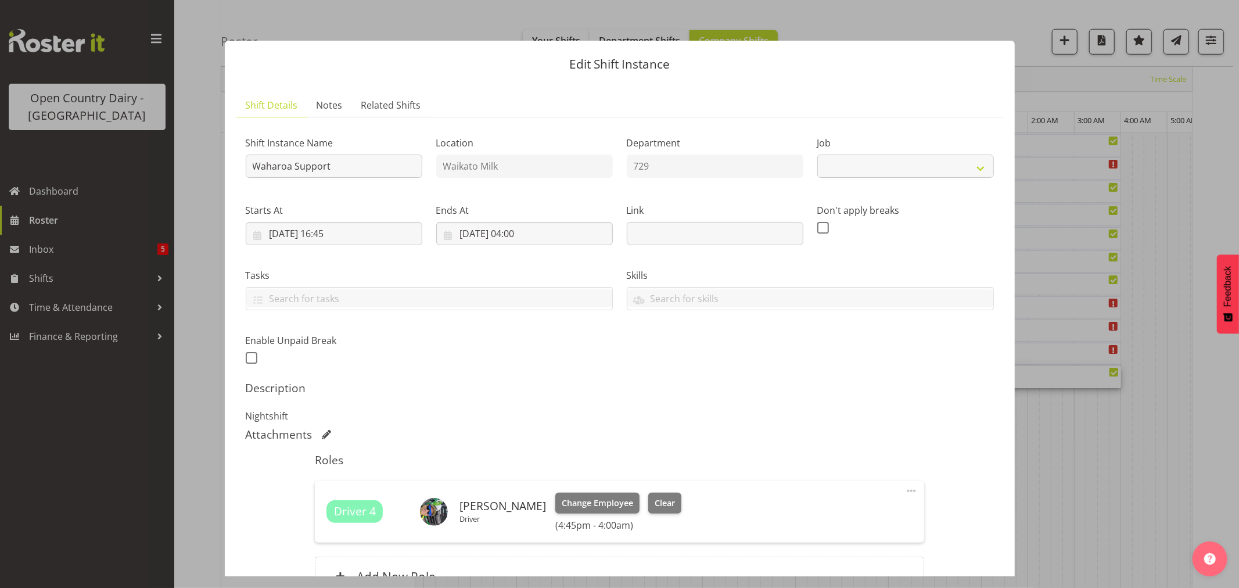
select select "9052"
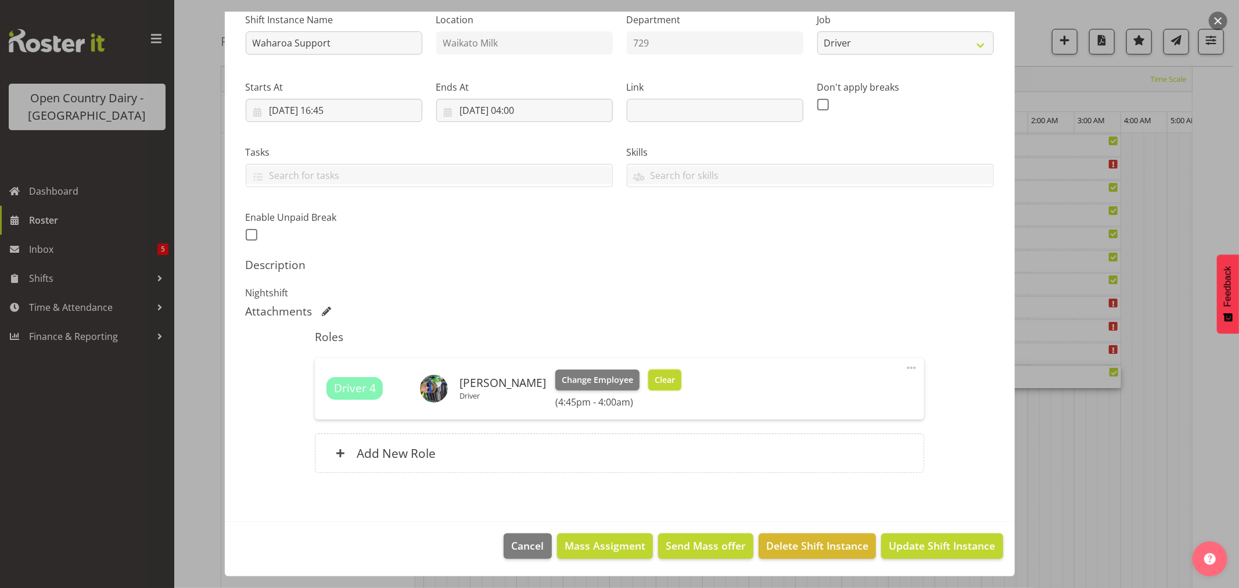
click at [655, 380] on span "Clear" at bounding box center [665, 379] width 20 height 13
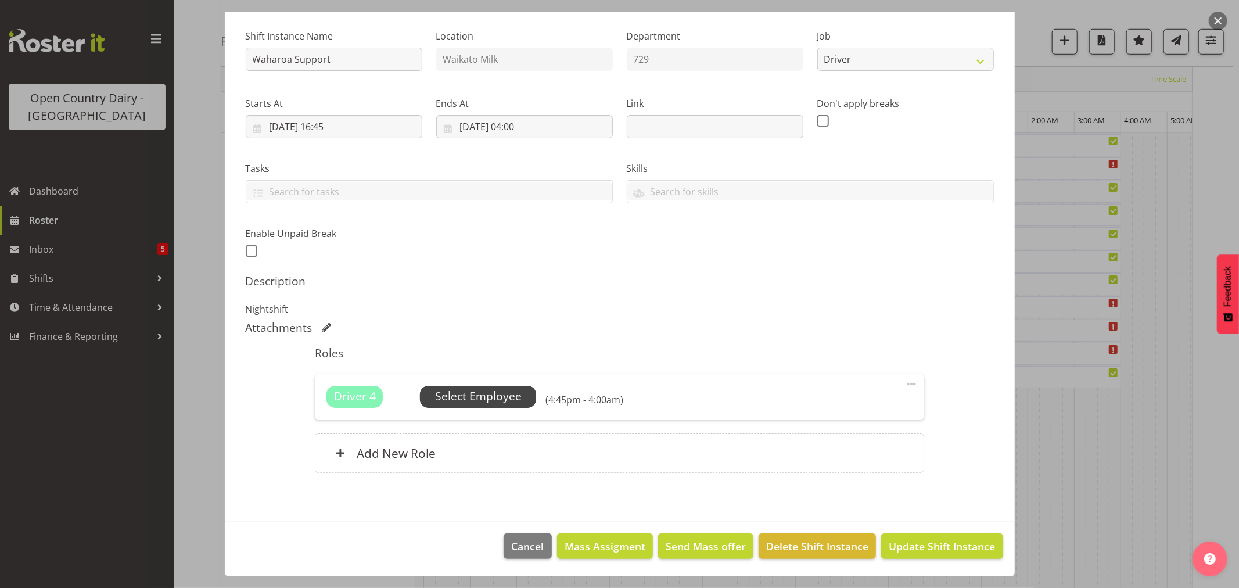
scroll to position [107, 0]
click at [465, 391] on span "Select Employee" at bounding box center [478, 396] width 87 height 17
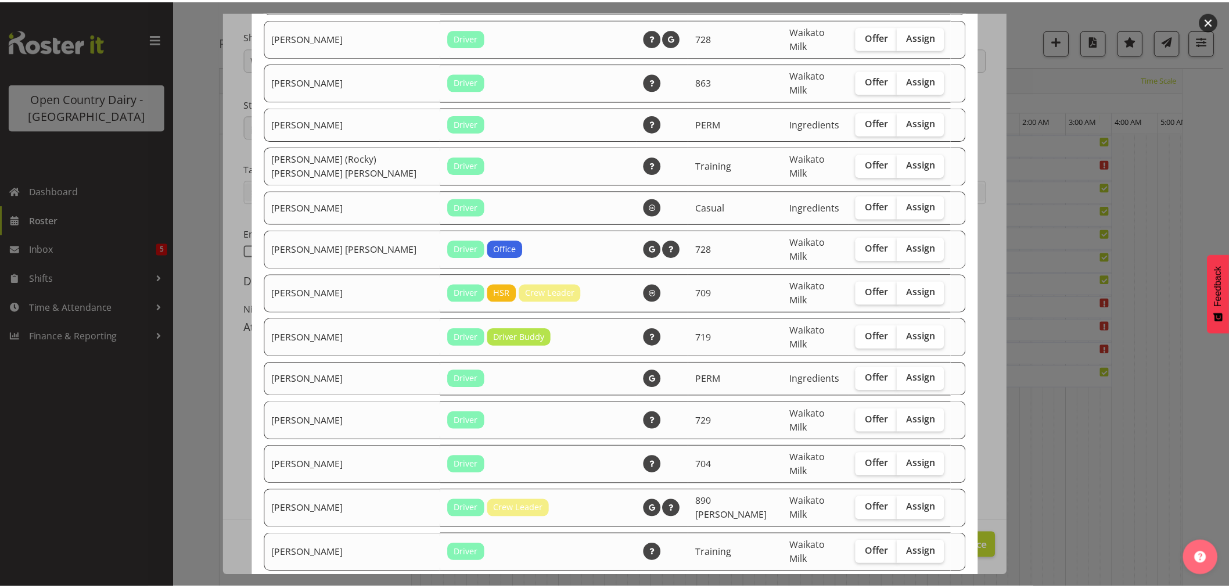
scroll to position [902, 0]
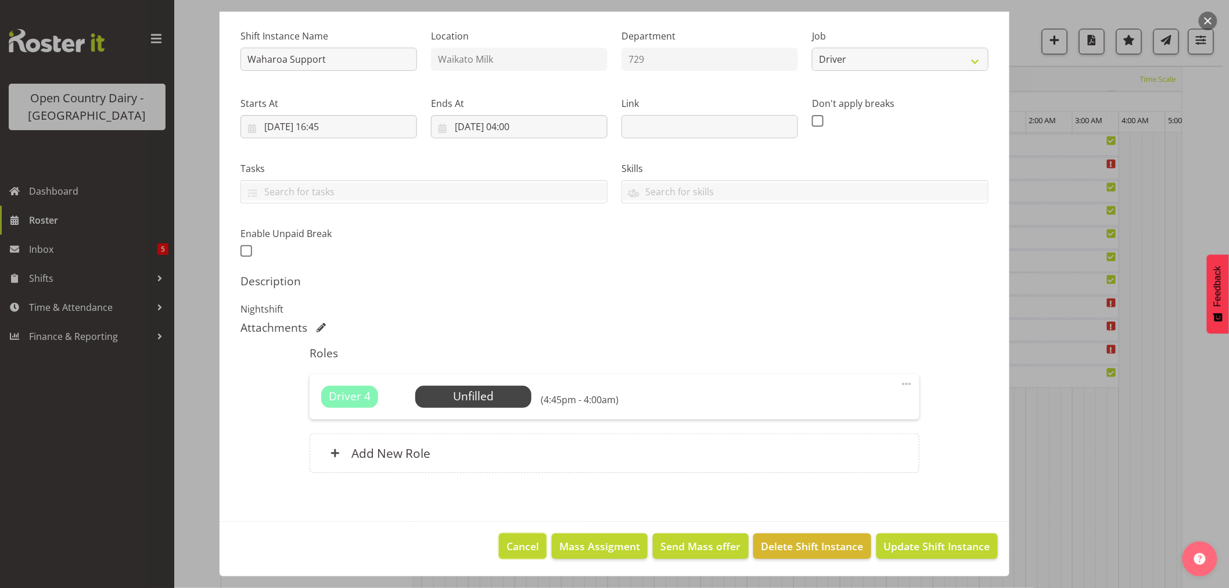
click at [514, 539] on span "Cancel" at bounding box center [522, 545] width 33 height 15
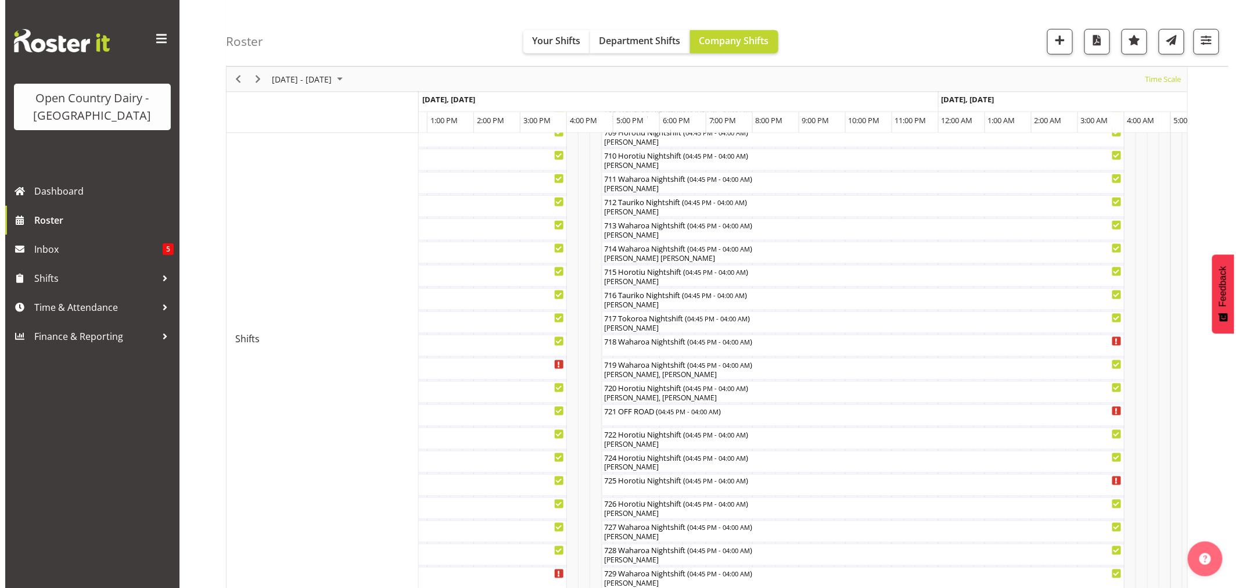
scroll to position [451, 0]
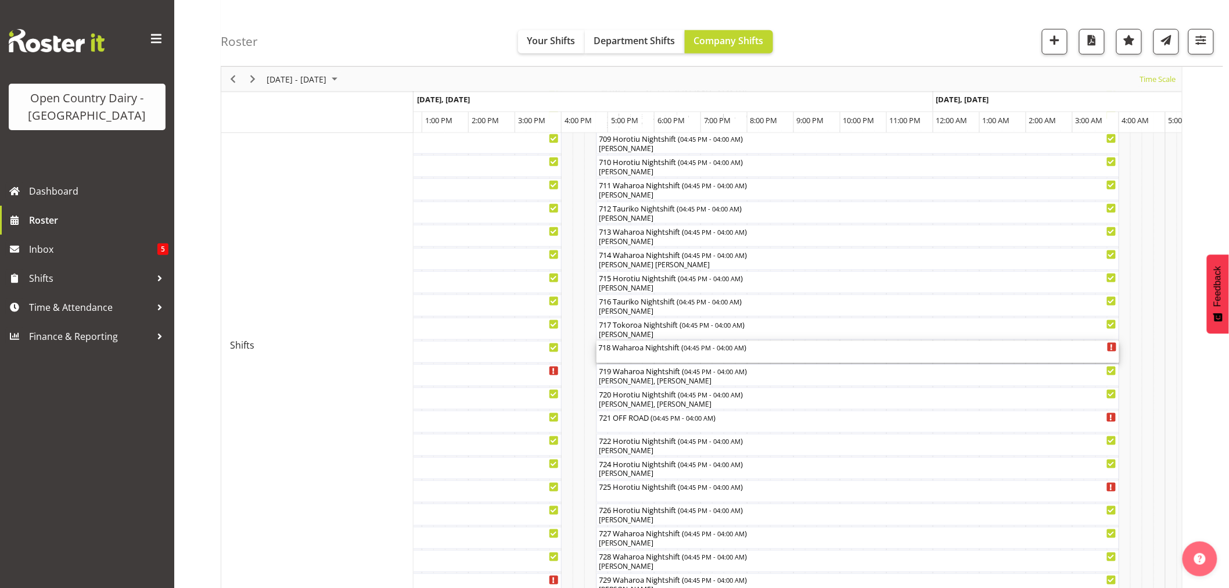
click at [651, 353] on div "718 Waharoa Nightshift ( 04:45 PM - 04:00 AM )" at bounding box center [858, 352] width 518 height 22
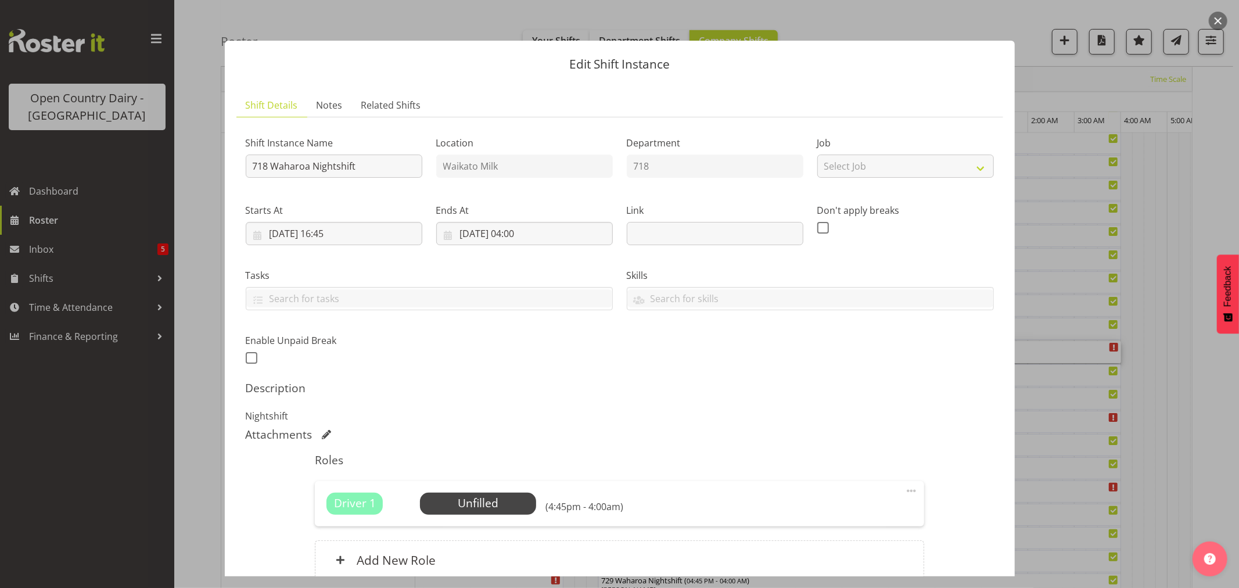
scroll to position [107, 0]
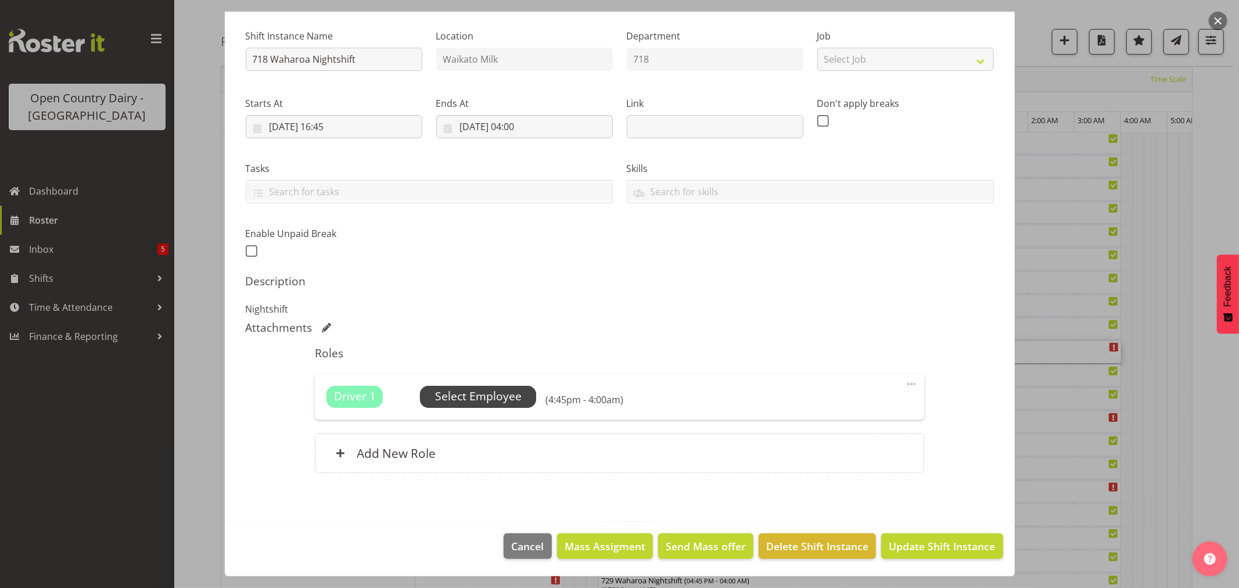
click at [480, 390] on span "Select Employee" at bounding box center [478, 396] width 87 height 17
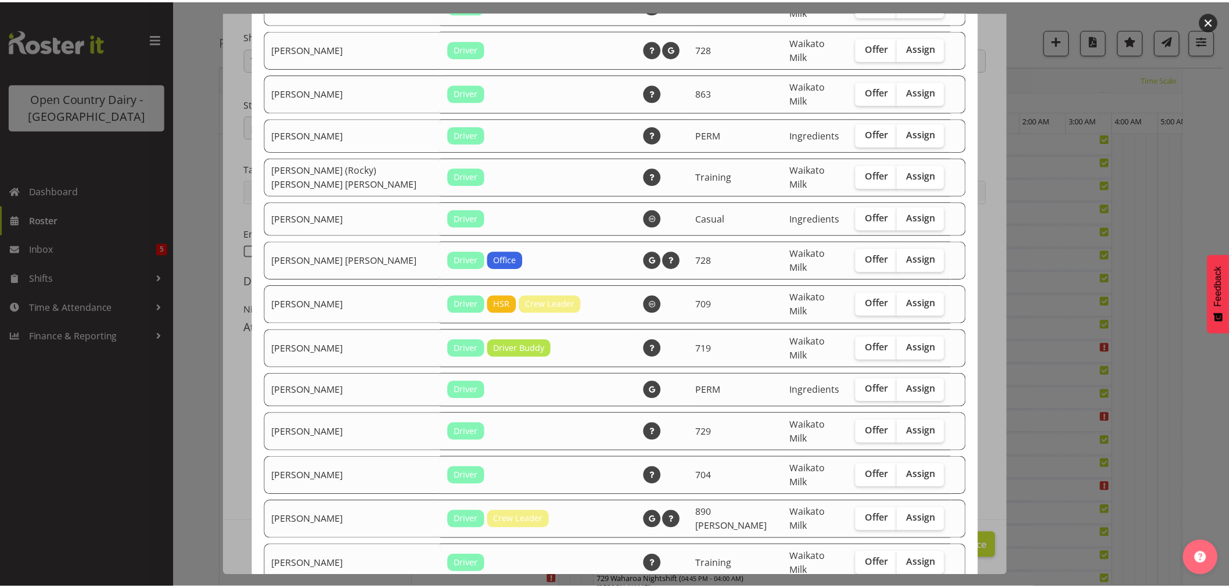
scroll to position [902, 0]
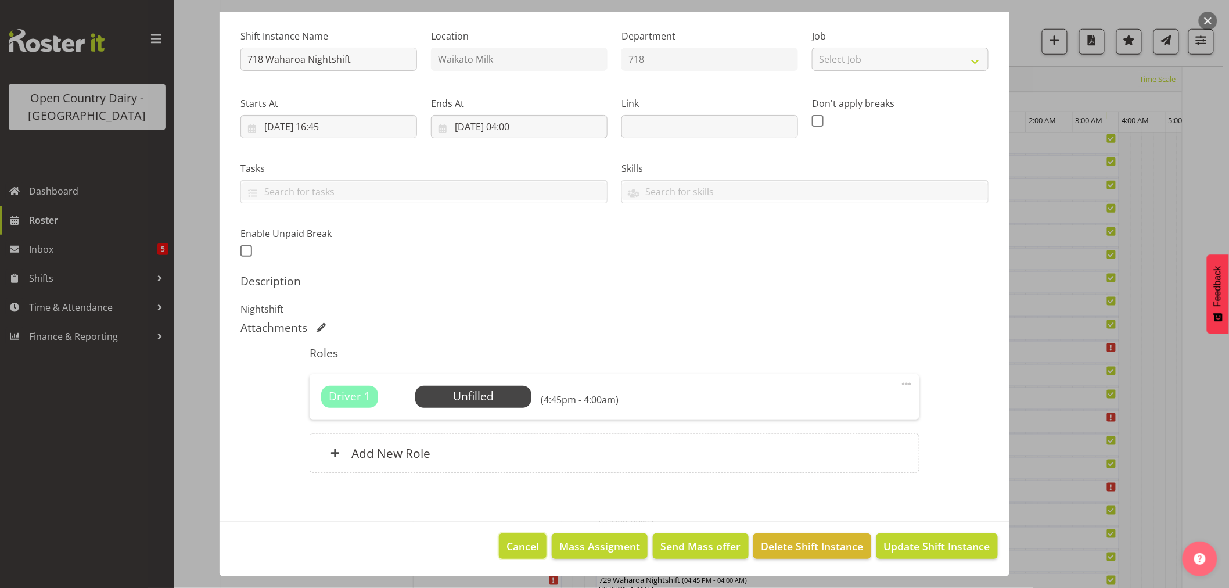
click at [524, 544] on span "Cancel" at bounding box center [522, 545] width 33 height 15
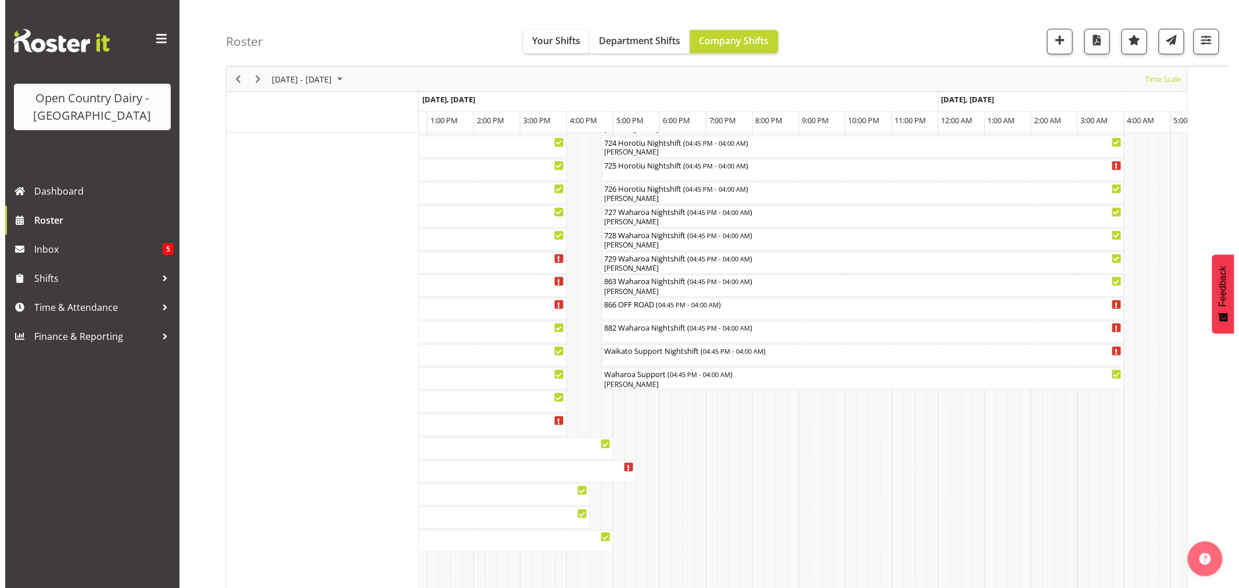
scroll to position [774, 0]
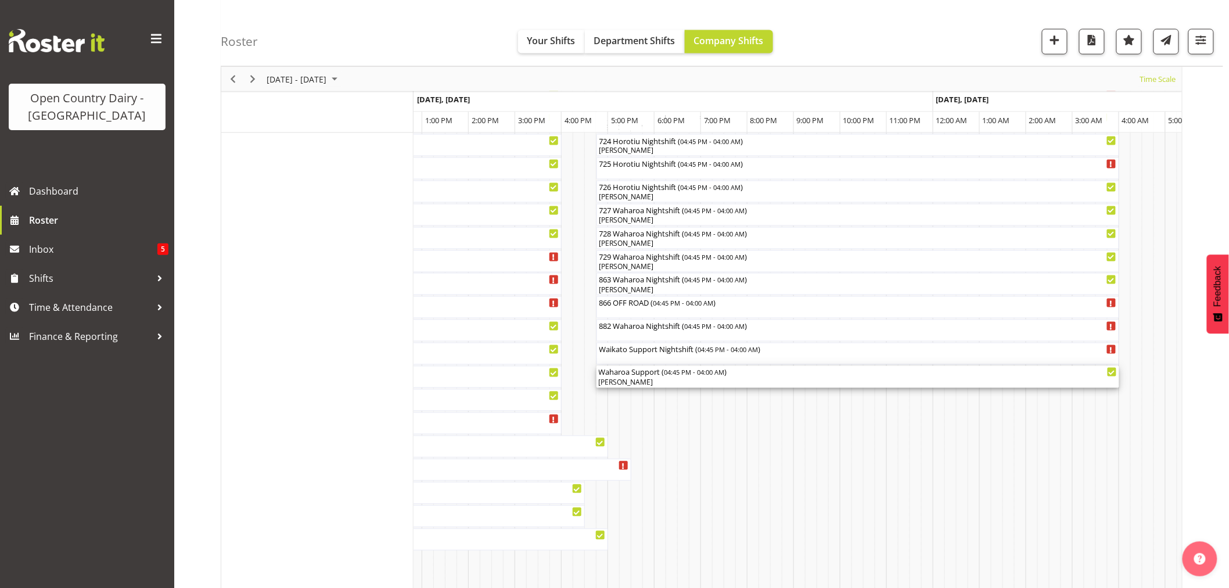
click at [655, 380] on div "[PERSON_NAME]" at bounding box center [858, 382] width 518 height 10
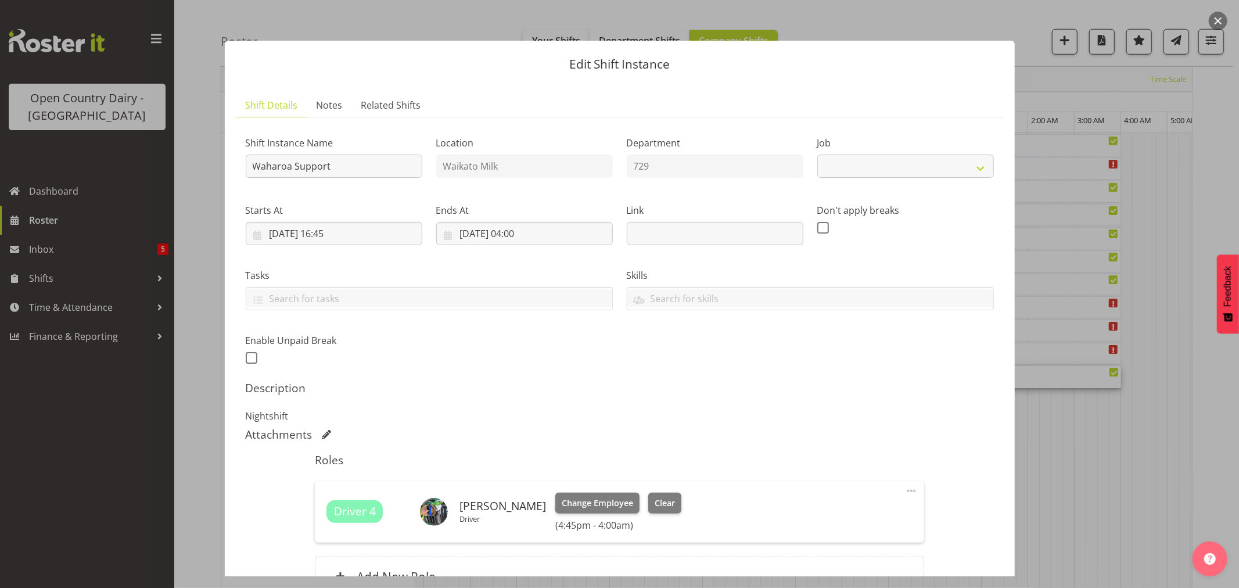
select select "9052"
click at [655, 501] on span "Clear" at bounding box center [665, 503] width 20 height 13
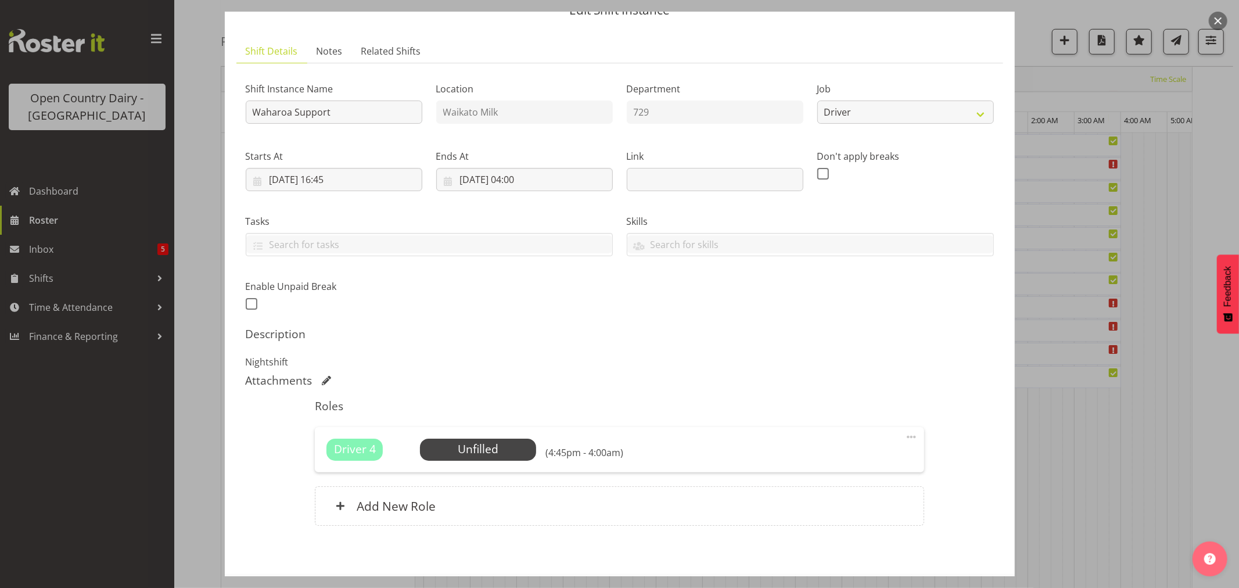
scroll to position [107, 0]
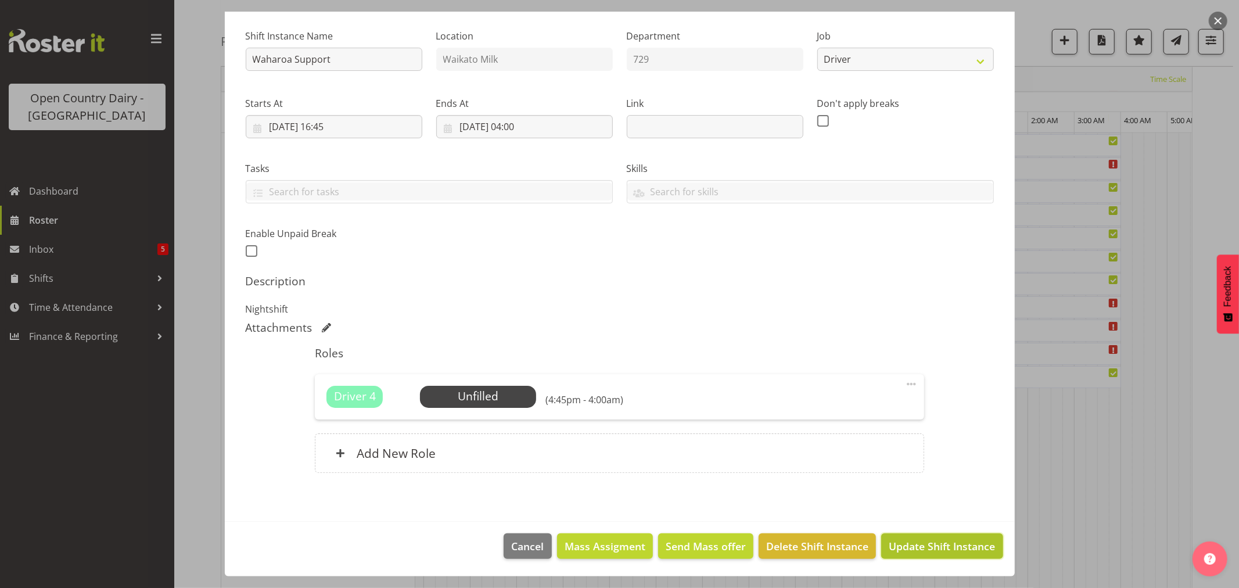
click at [919, 546] on span "Update Shift Instance" at bounding box center [942, 545] width 106 height 15
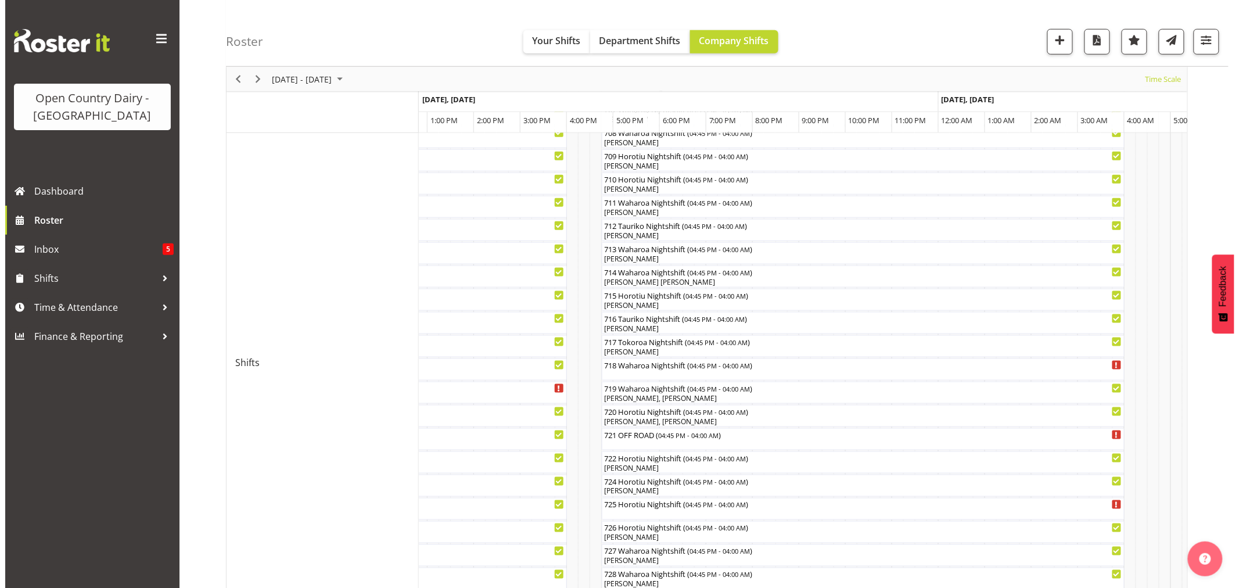
scroll to position [451, 0]
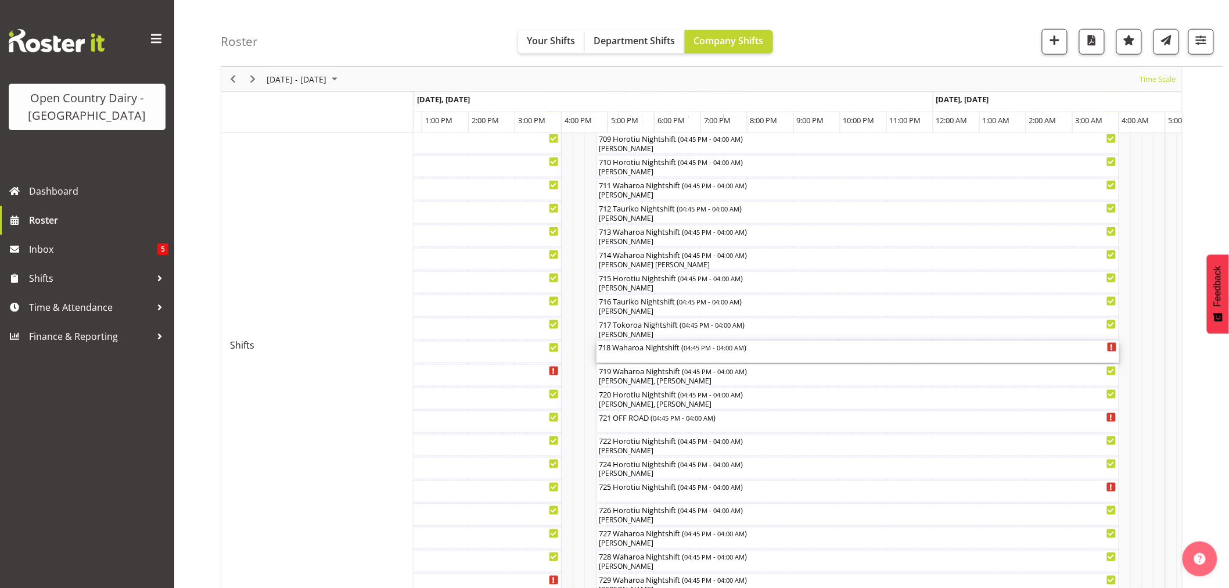
click at [653, 355] on div "718 Waharoa Nightshift ( 04:45 PM - 04:00 AM )" at bounding box center [858, 352] width 518 height 22
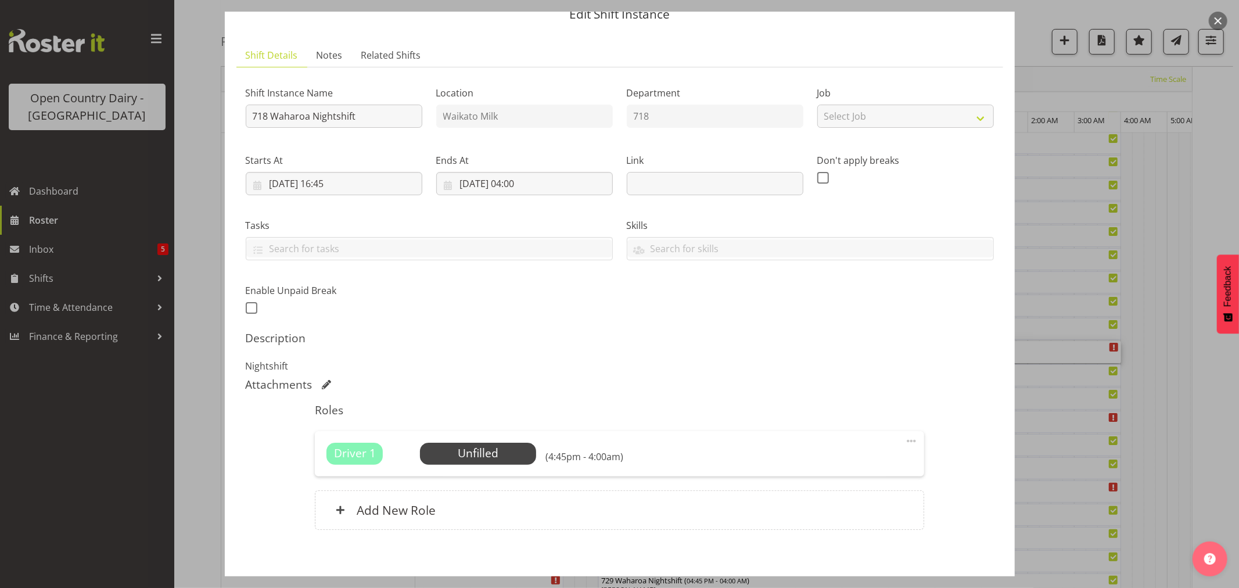
scroll to position [107, 0]
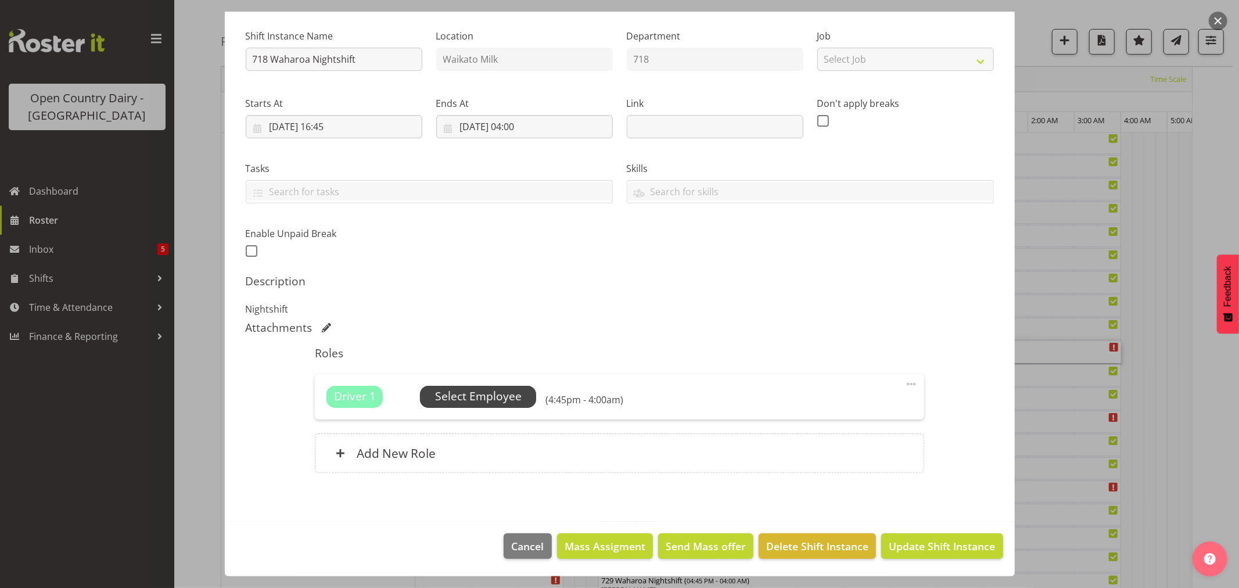
click at [469, 395] on span "Select Employee" at bounding box center [478, 396] width 87 height 17
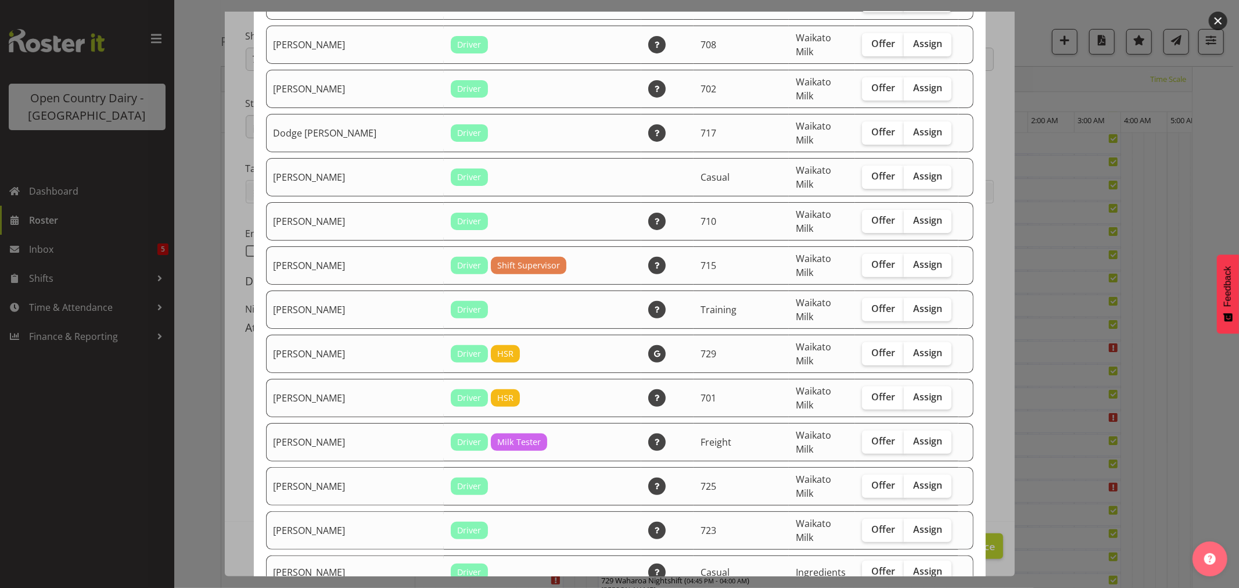
scroll to position [258, 0]
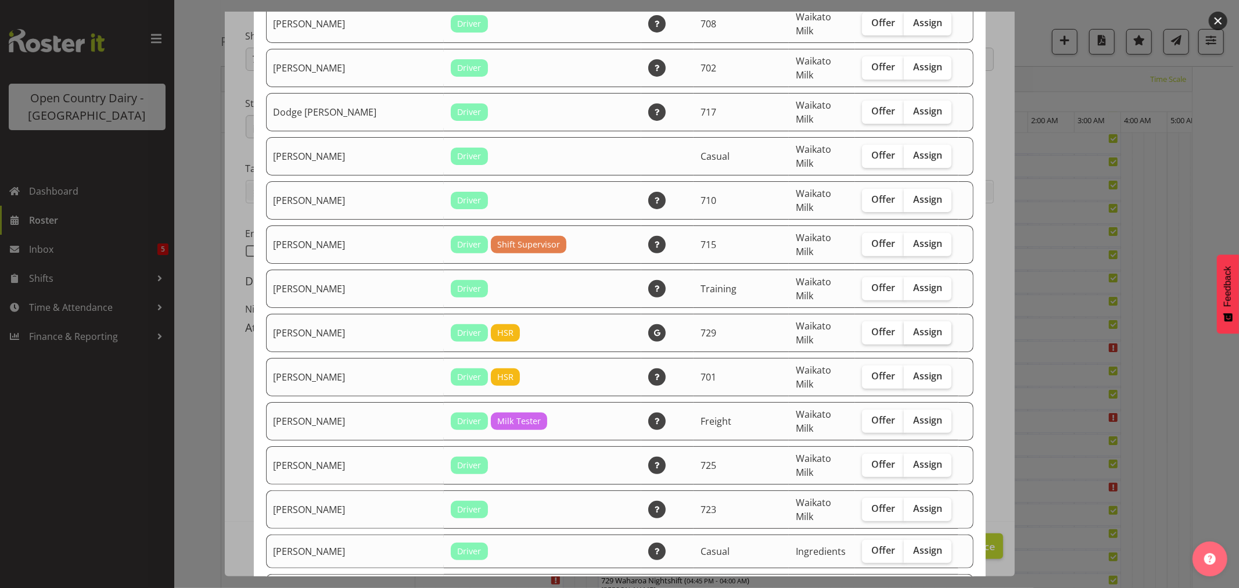
click at [913, 326] on span "Assign" at bounding box center [927, 332] width 29 height 12
click at [904, 328] on input "Assign" at bounding box center [908, 332] width 8 height 8
checkbox input "true"
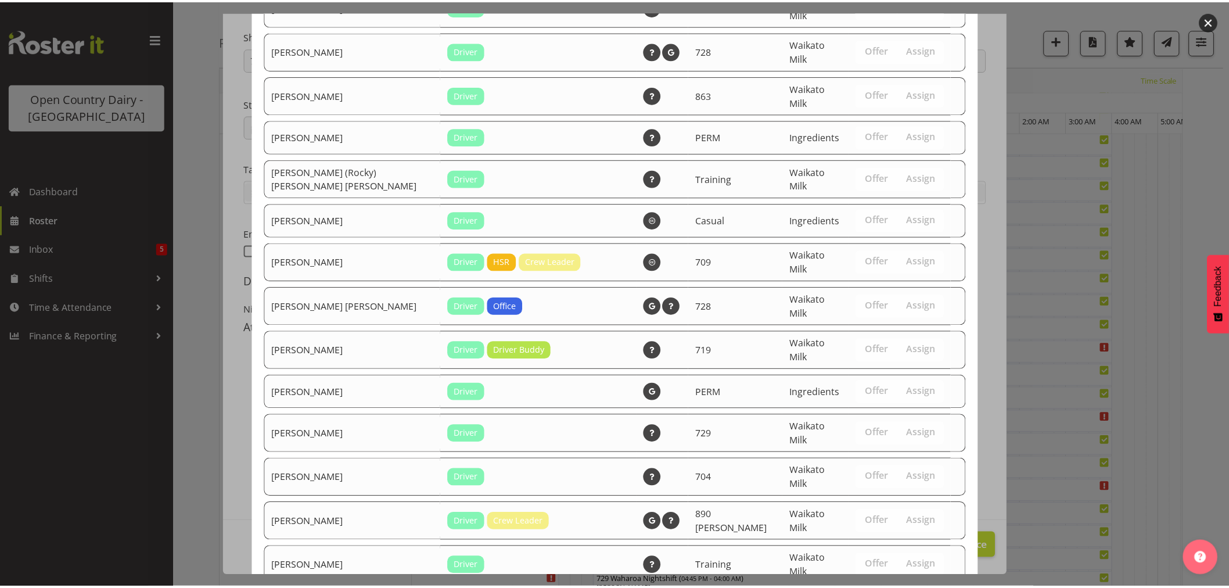
scroll to position [941, 0]
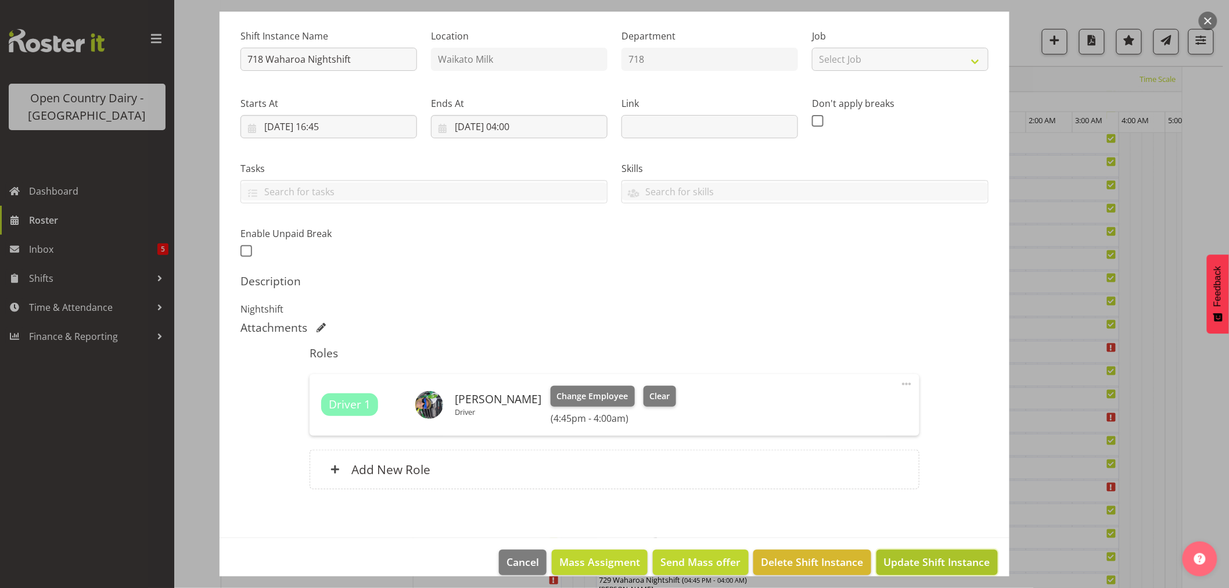
click at [922, 559] on span "Update Shift Instance" at bounding box center [937, 561] width 106 height 15
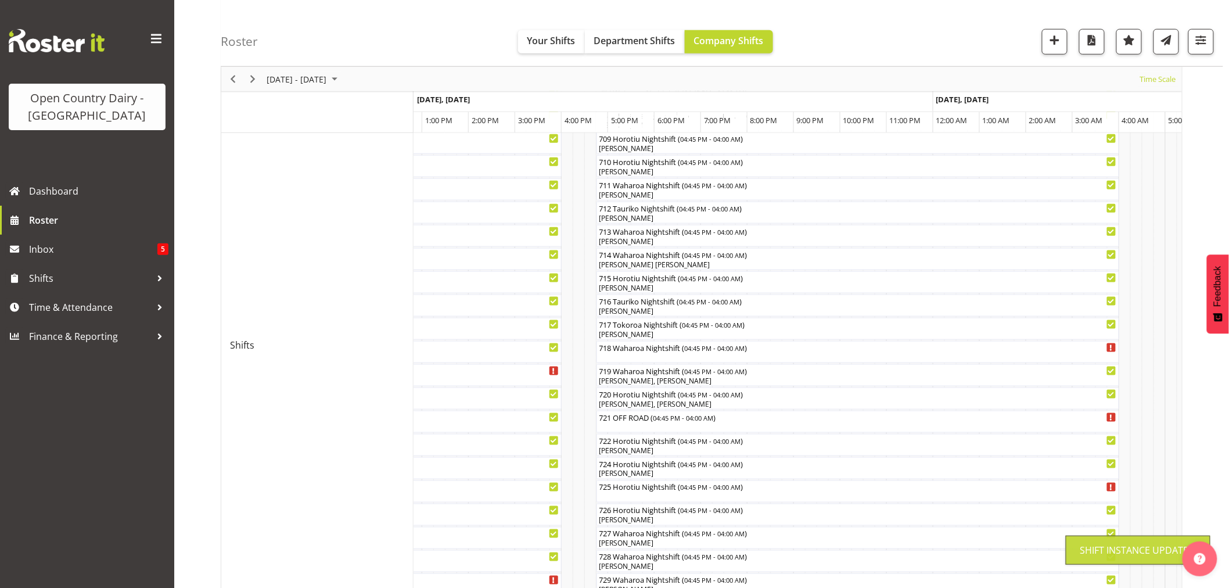
scroll to position [0, 0]
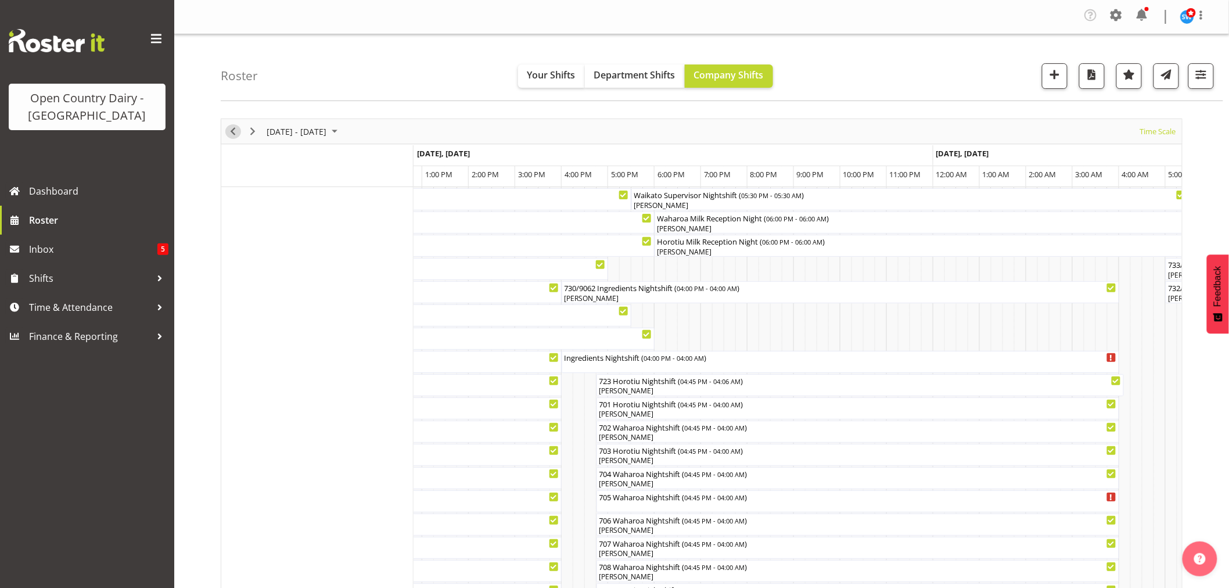
click at [233, 132] on span "Previous" at bounding box center [233, 131] width 14 height 15
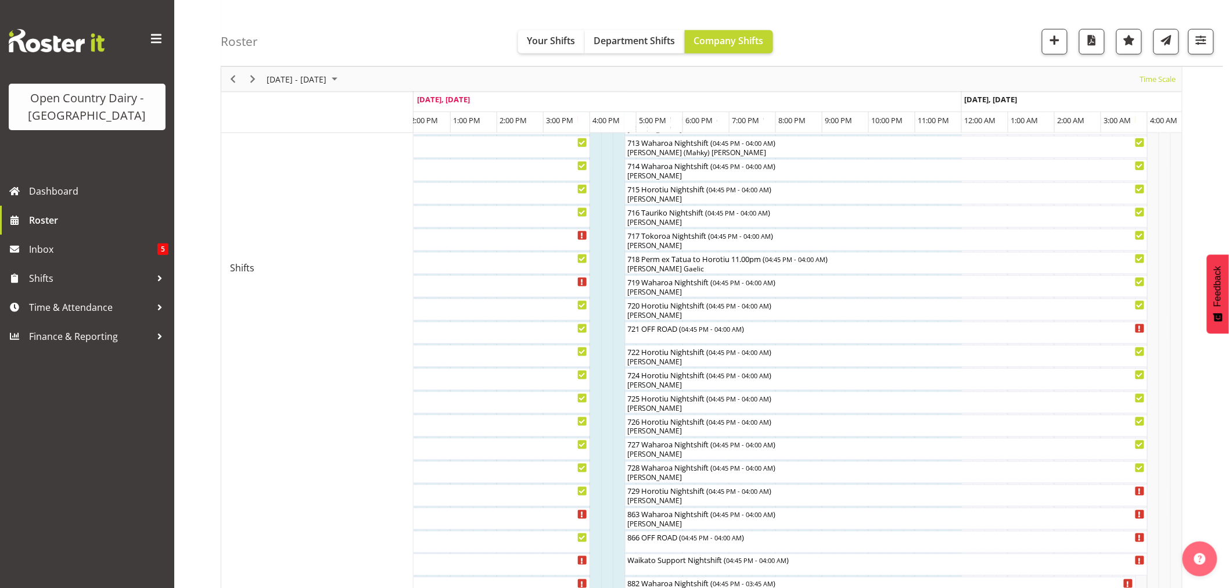
scroll to position [387, 0]
